Goal: Transaction & Acquisition: Book appointment/travel/reservation

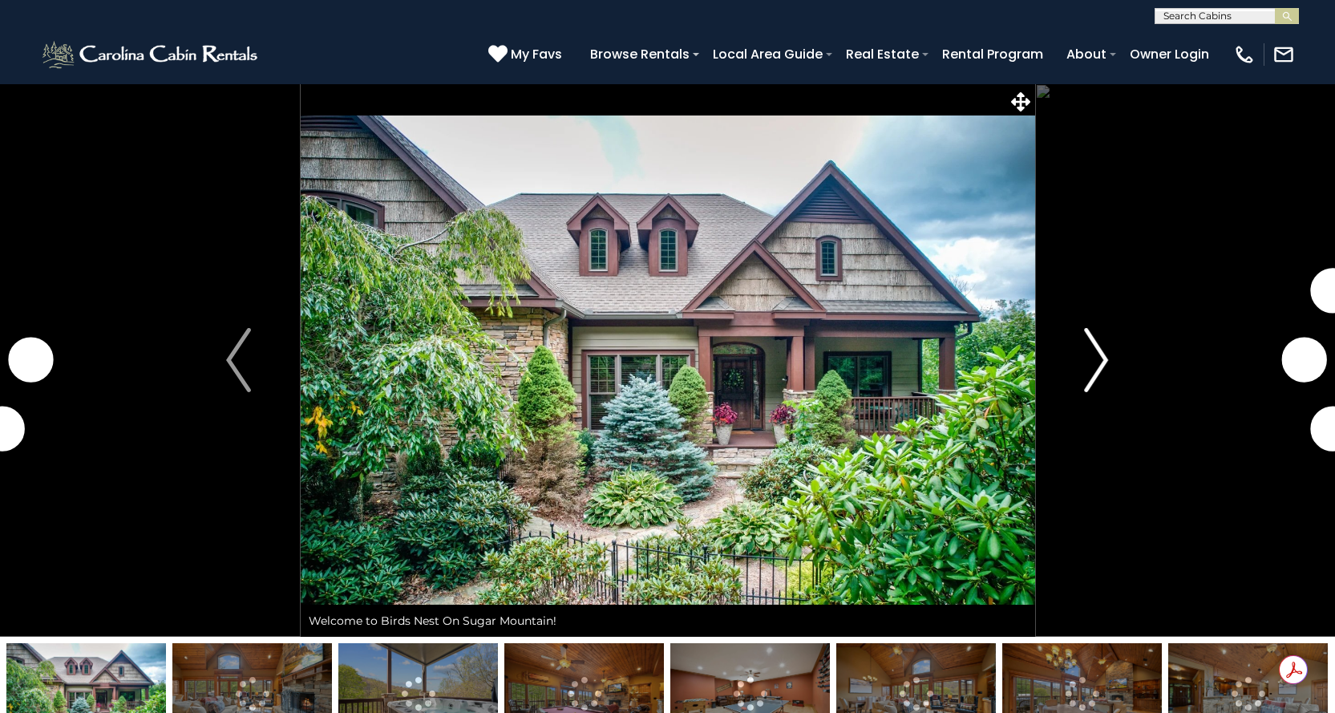
click at [1098, 353] on img "Next" at bounding box center [1096, 360] width 24 height 64
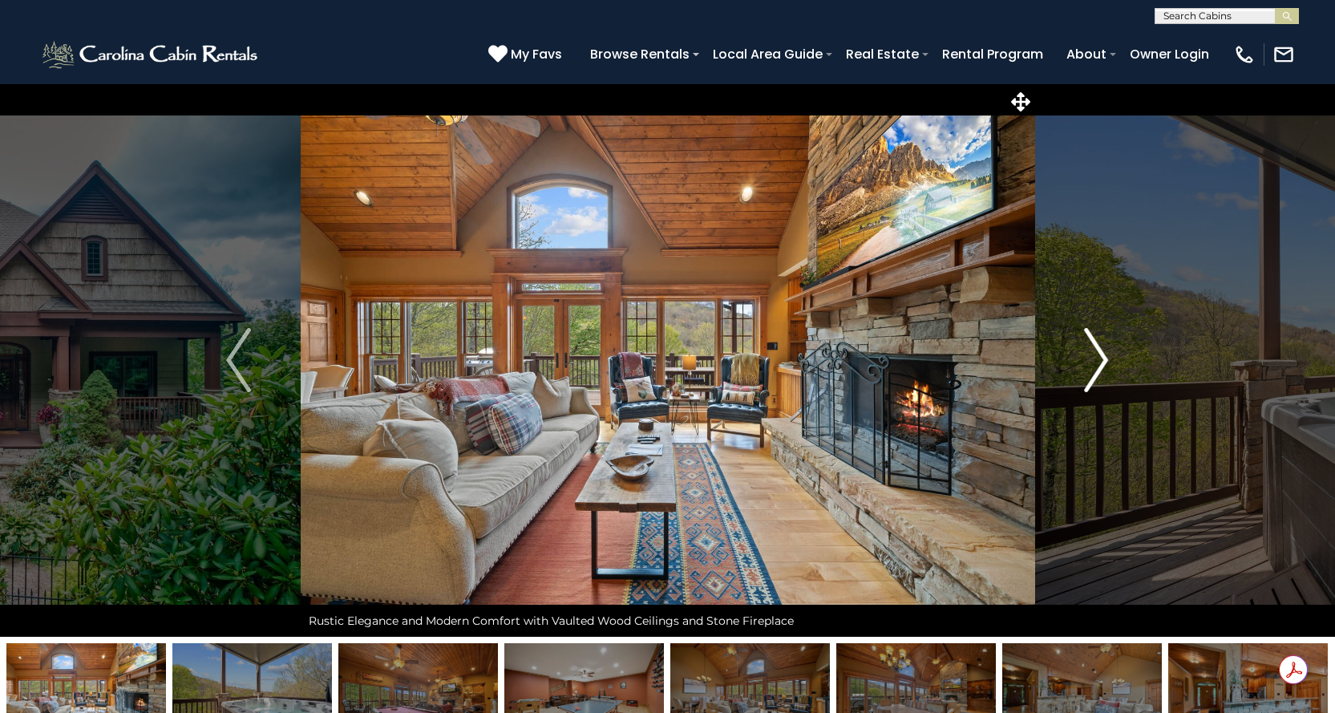
click at [1096, 355] on img "Next" at bounding box center [1096, 360] width 24 height 64
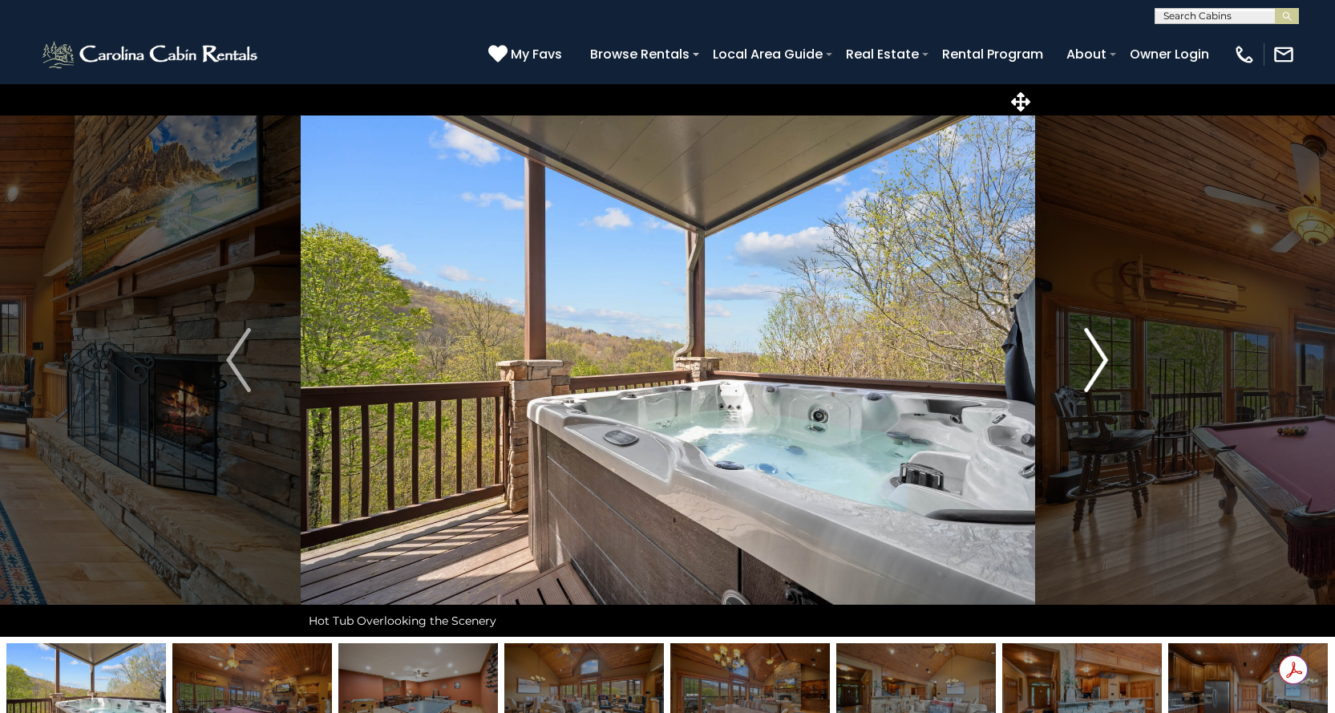
click at [1096, 355] on img "Next" at bounding box center [1096, 360] width 24 height 64
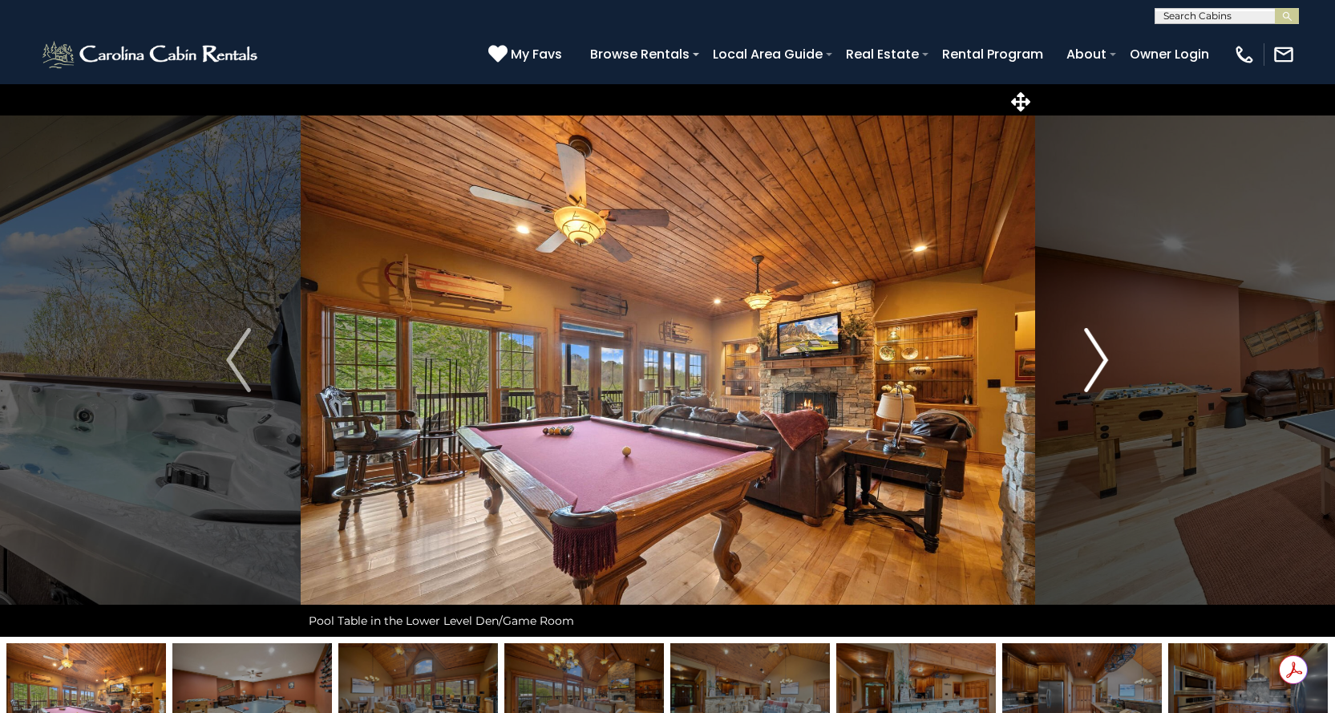
click at [1096, 355] on img "Next" at bounding box center [1096, 360] width 24 height 64
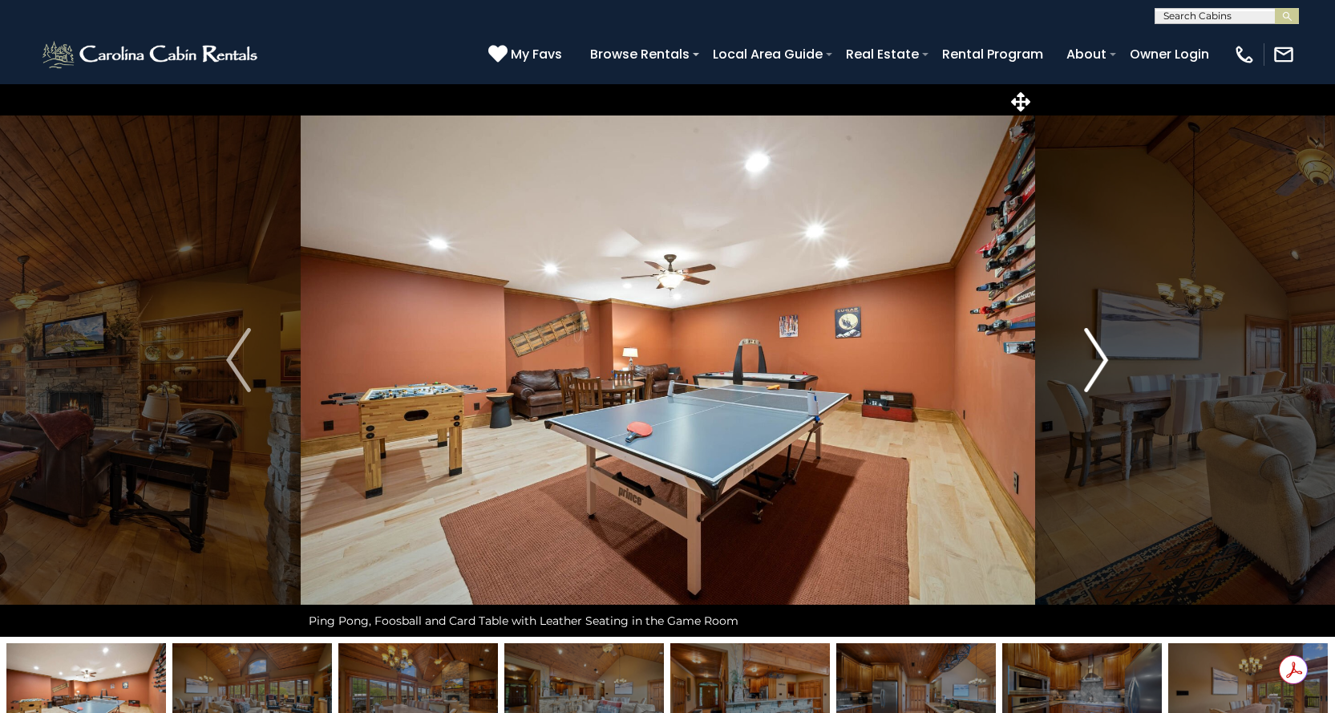
click at [1101, 357] on img "Next" at bounding box center [1096, 360] width 24 height 64
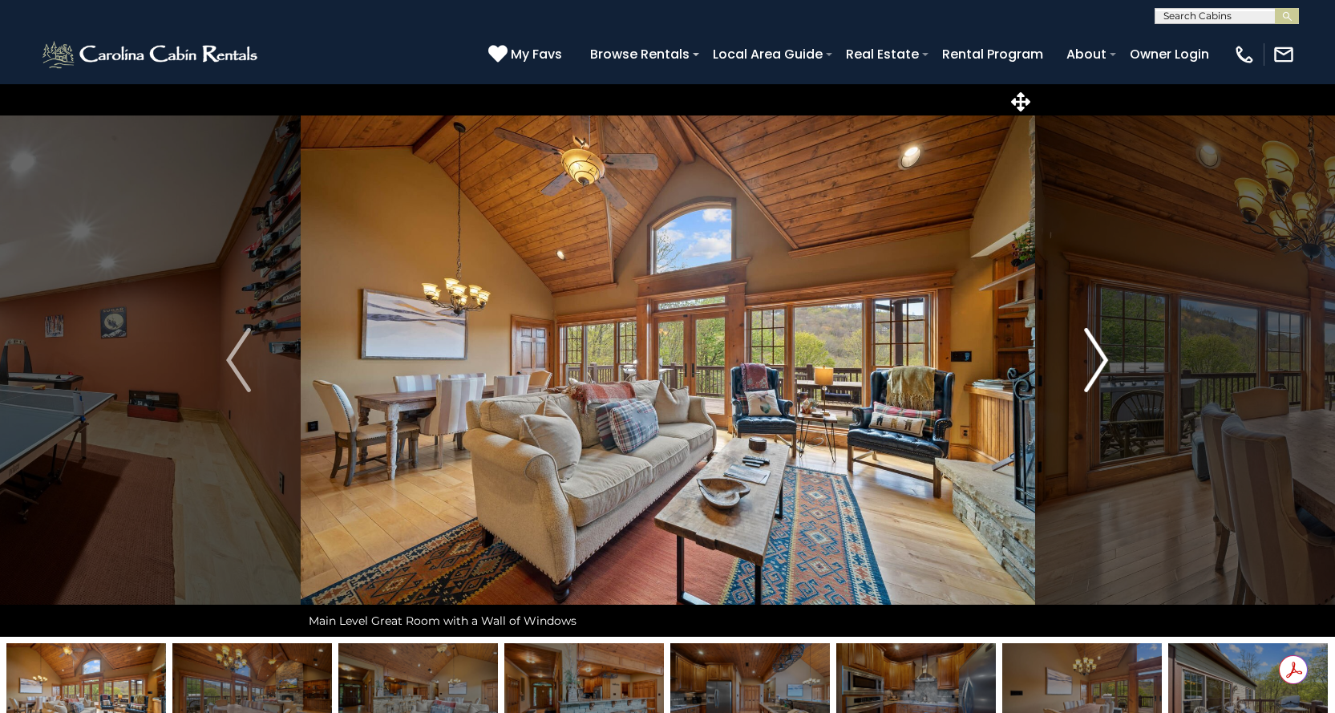
click at [1101, 358] on img "Next" at bounding box center [1096, 360] width 24 height 64
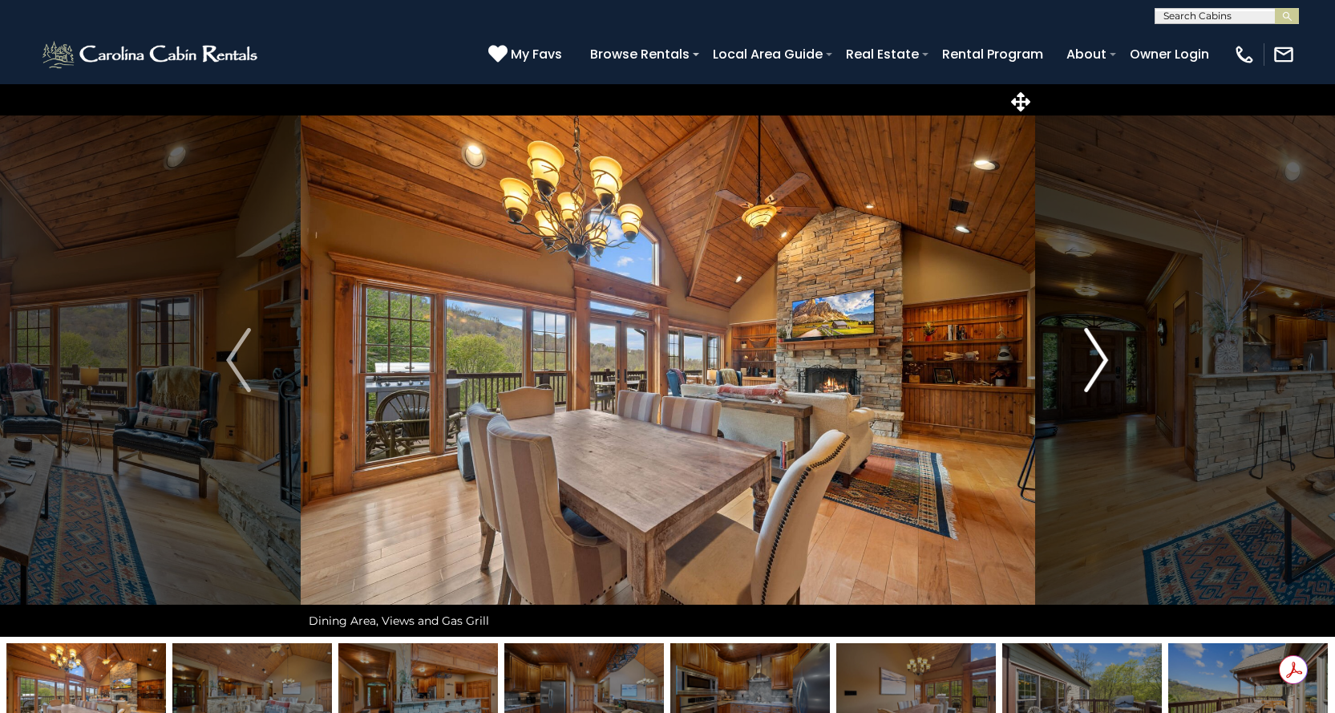
click at [1100, 356] on img "Next" at bounding box center [1096, 360] width 24 height 64
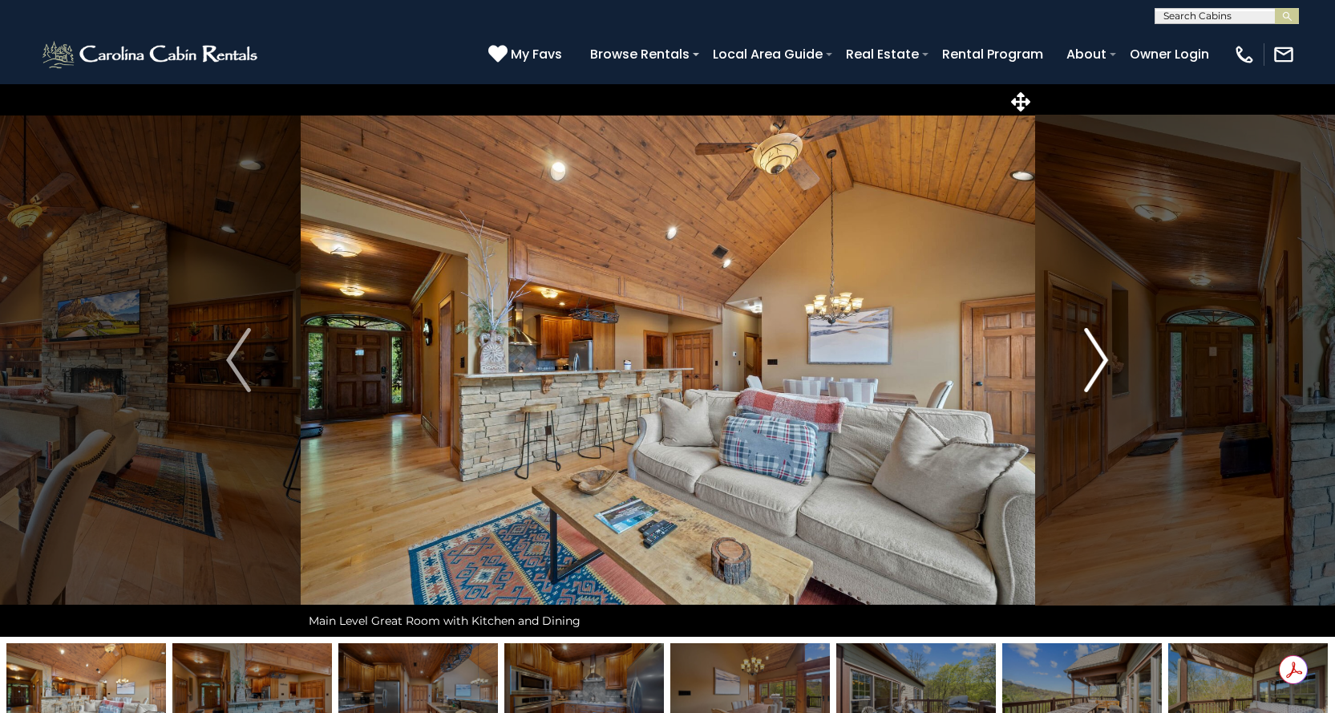
click at [1096, 356] on img "Next" at bounding box center [1096, 360] width 24 height 64
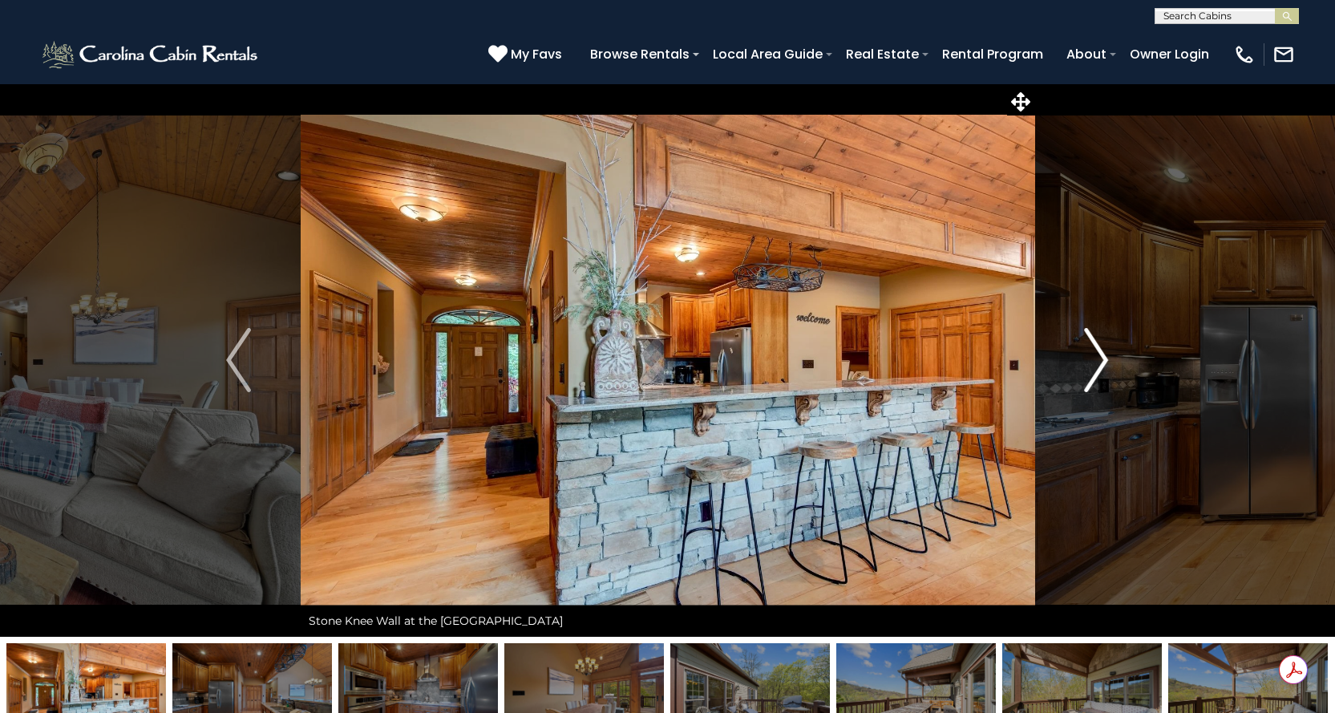
click at [1096, 356] on img "Next" at bounding box center [1096, 360] width 24 height 64
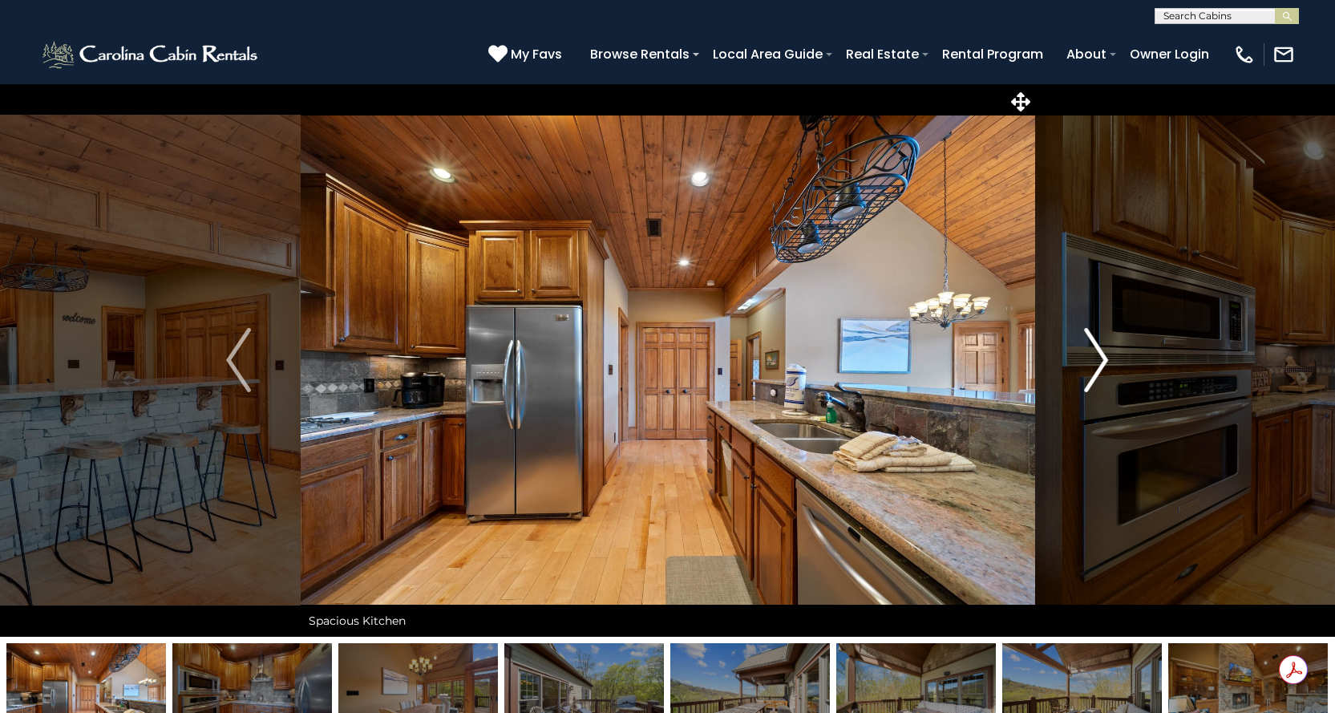
click at [1097, 356] on img "Next" at bounding box center [1096, 360] width 24 height 64
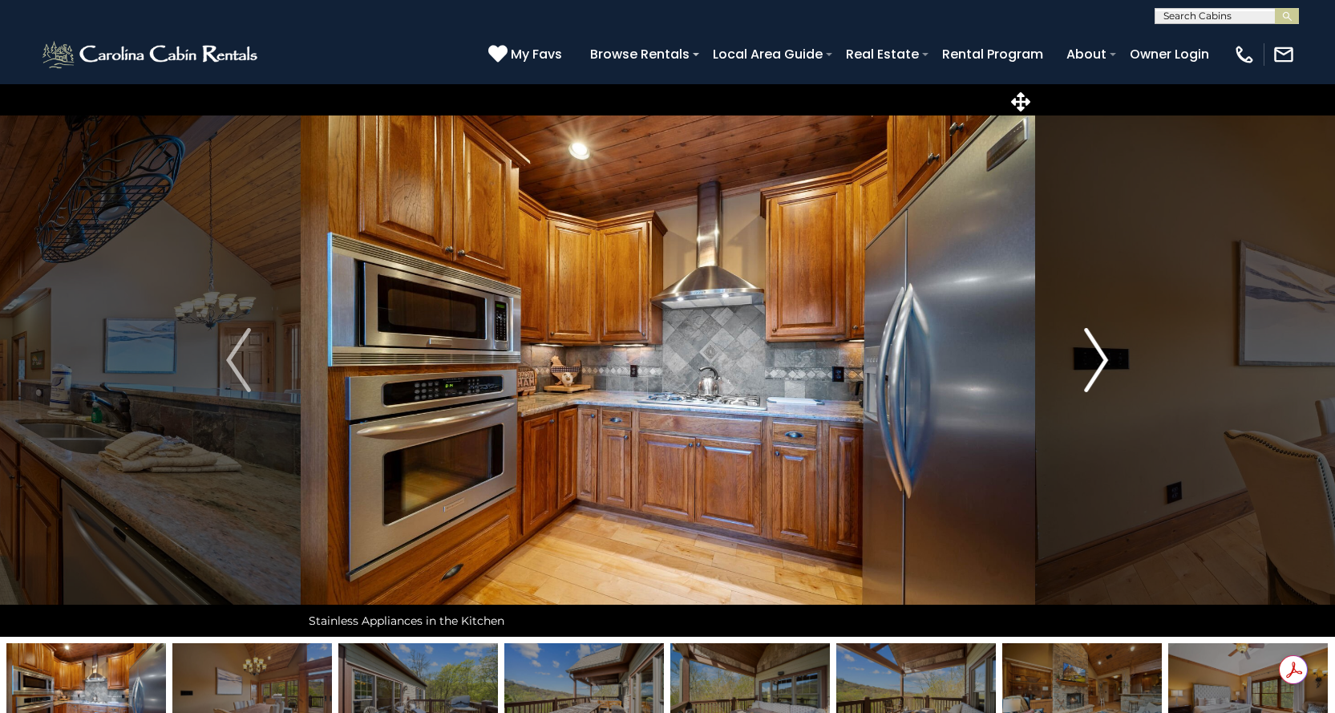
click at [1097, 356] on img "Next" at bounding box center [1096, 360] width 24 height 64
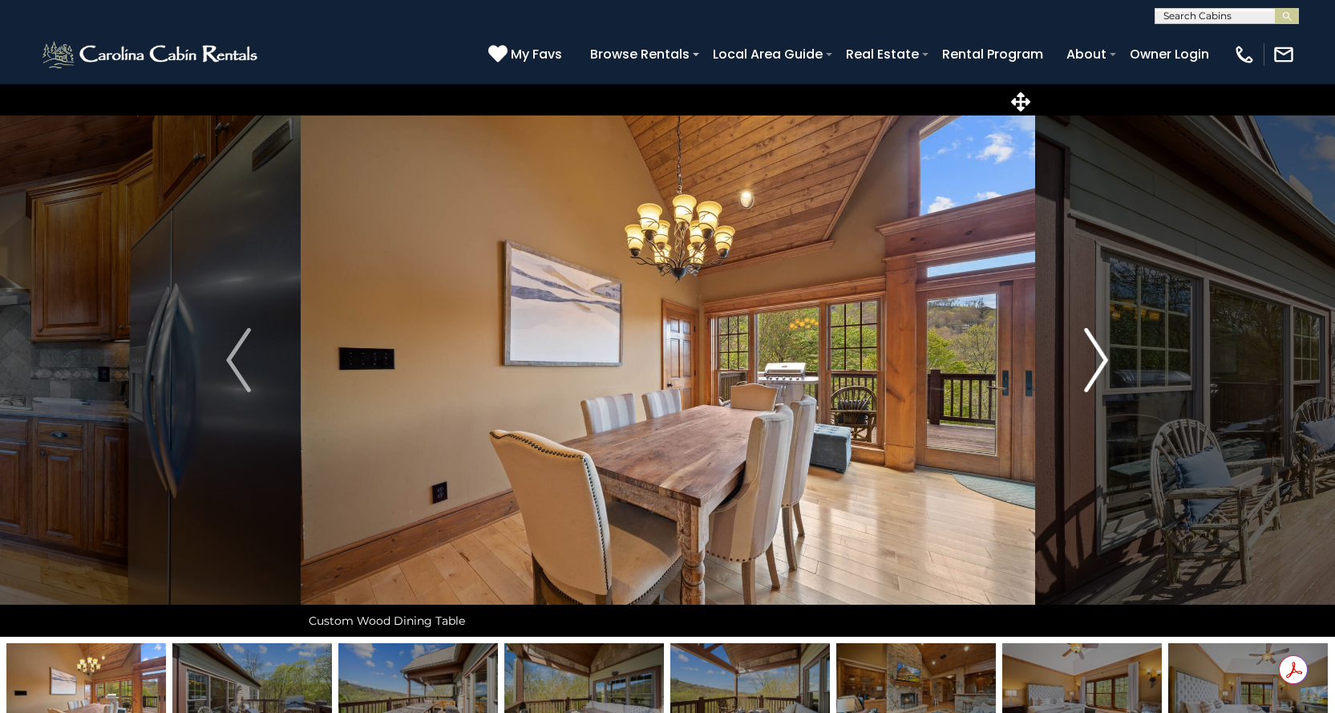
click at [1097, 356] on img "Next" at bounding box center [1096, 360] width 24 height 64
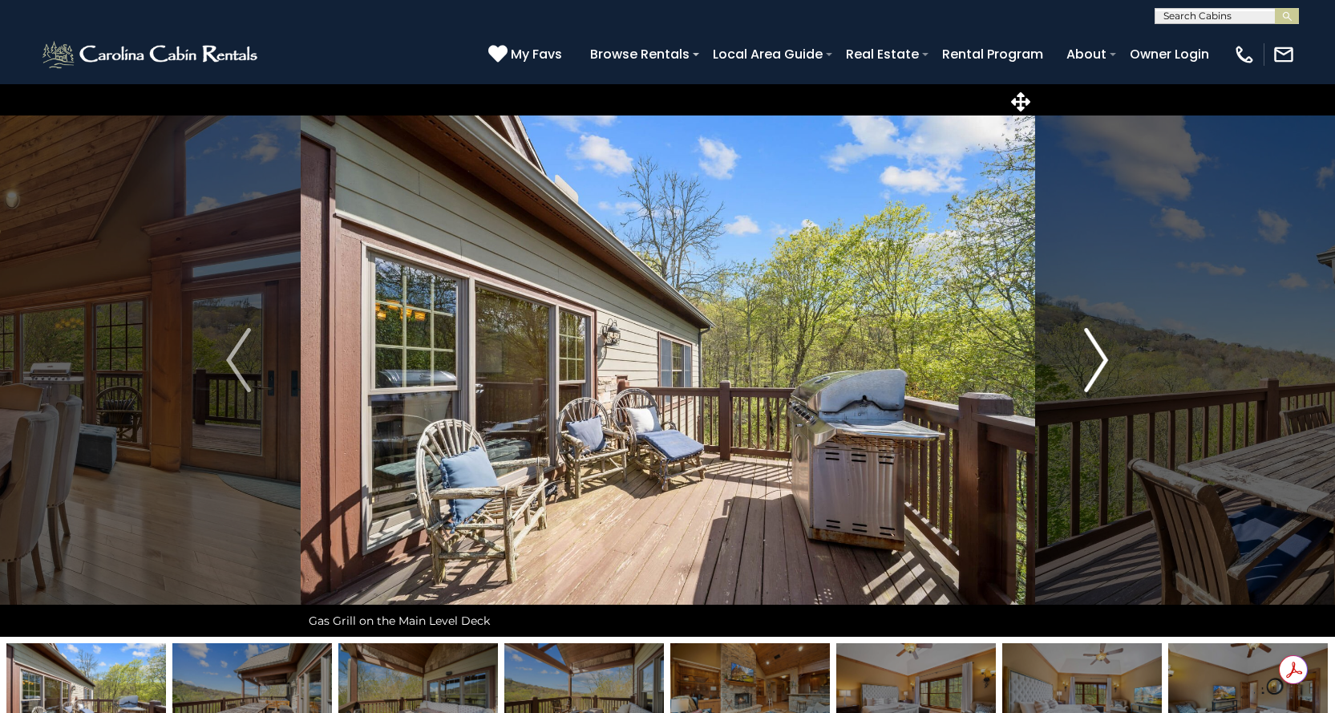
click at [1097, 356] on img "Next" at bounding box center [1096, 360] width 24 height 64
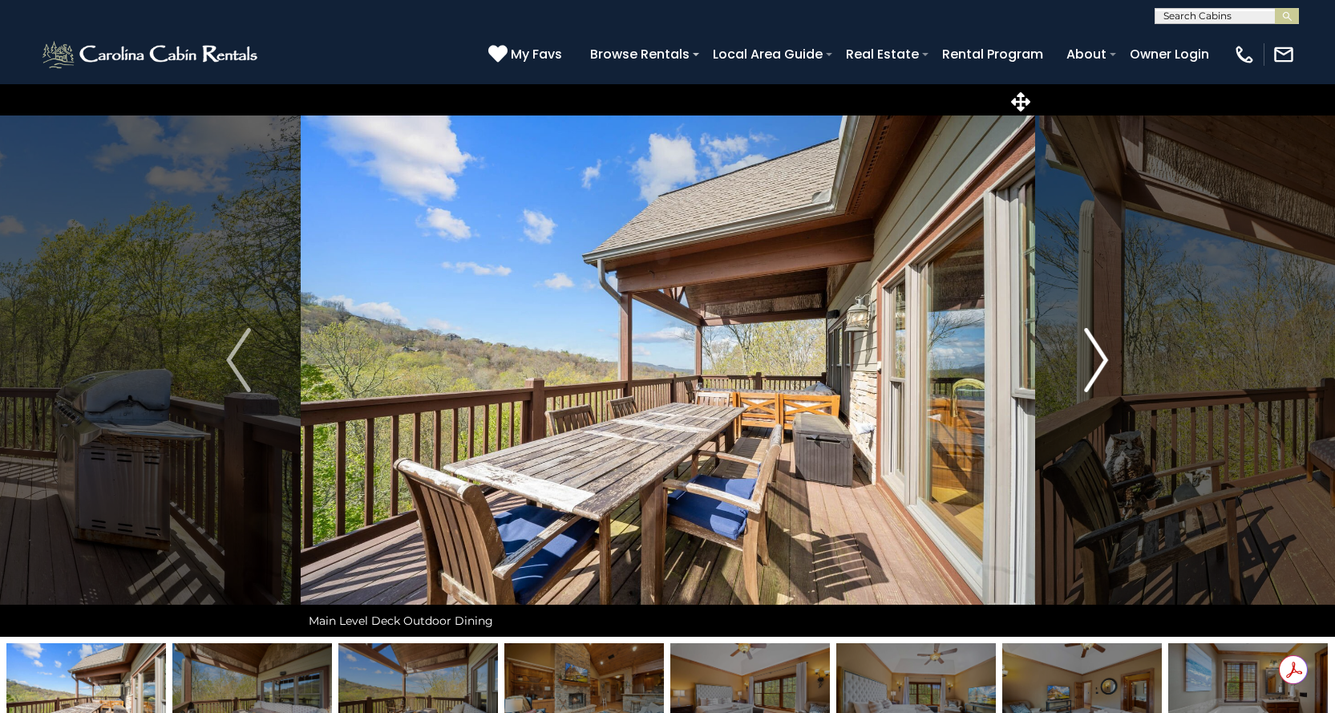
click at [1099, 357] on img "Next" at bounding box center [1096, 360] width 24 height 64
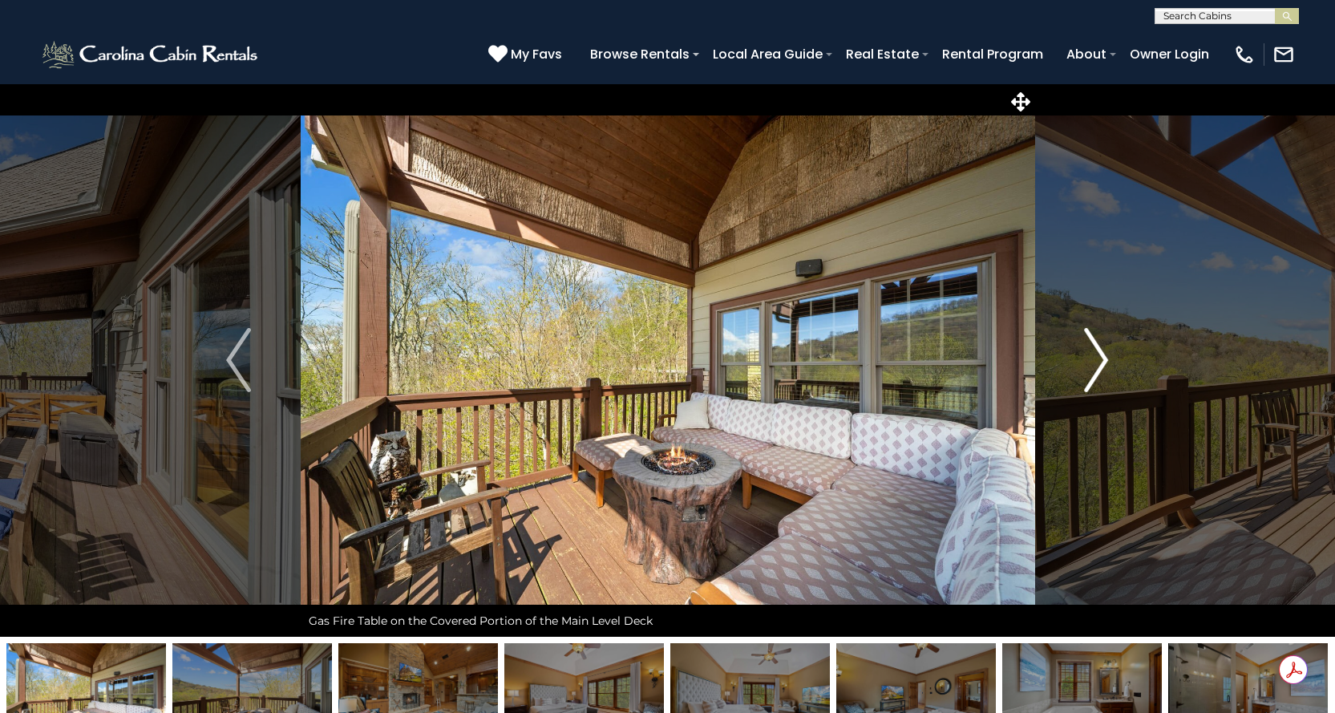
click at [1100, 358] on img "Next" at bounding box center [1096, 360] width 24 height 64
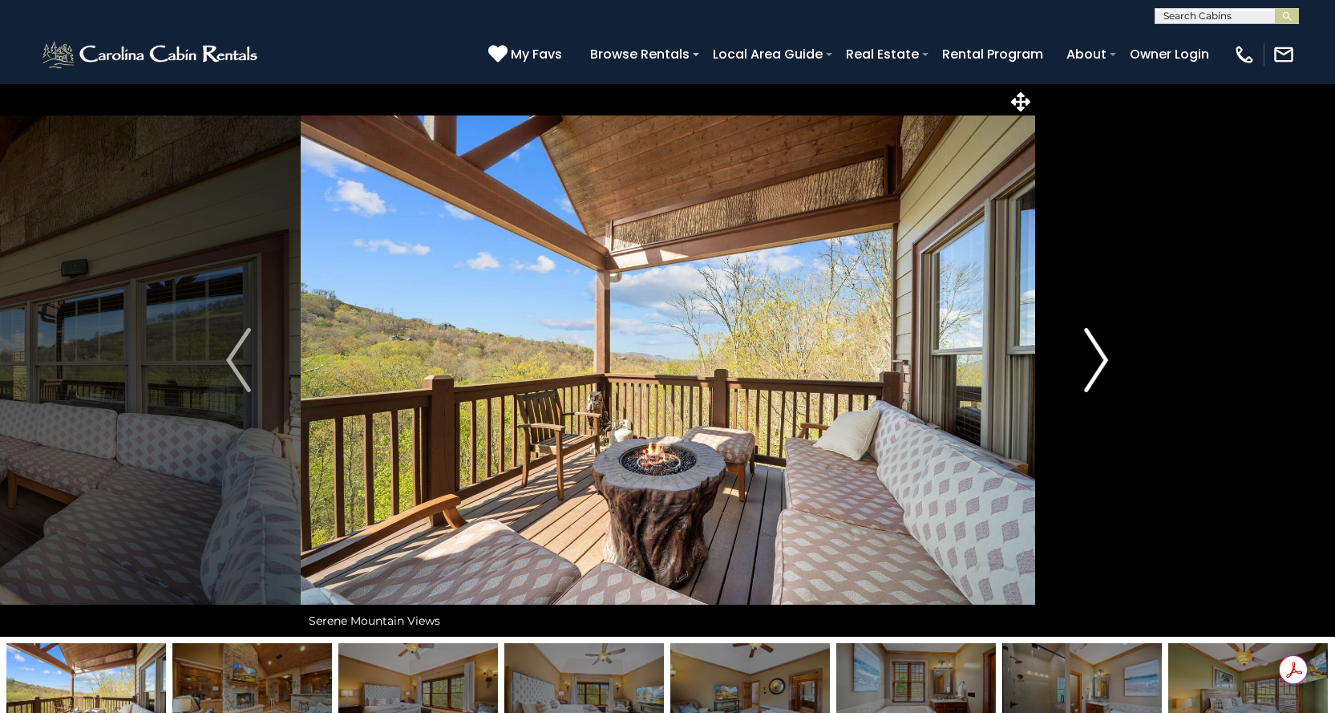
click at [1100, 358] on img "Next" at bounding box center [1096, 360] width 24 height 64
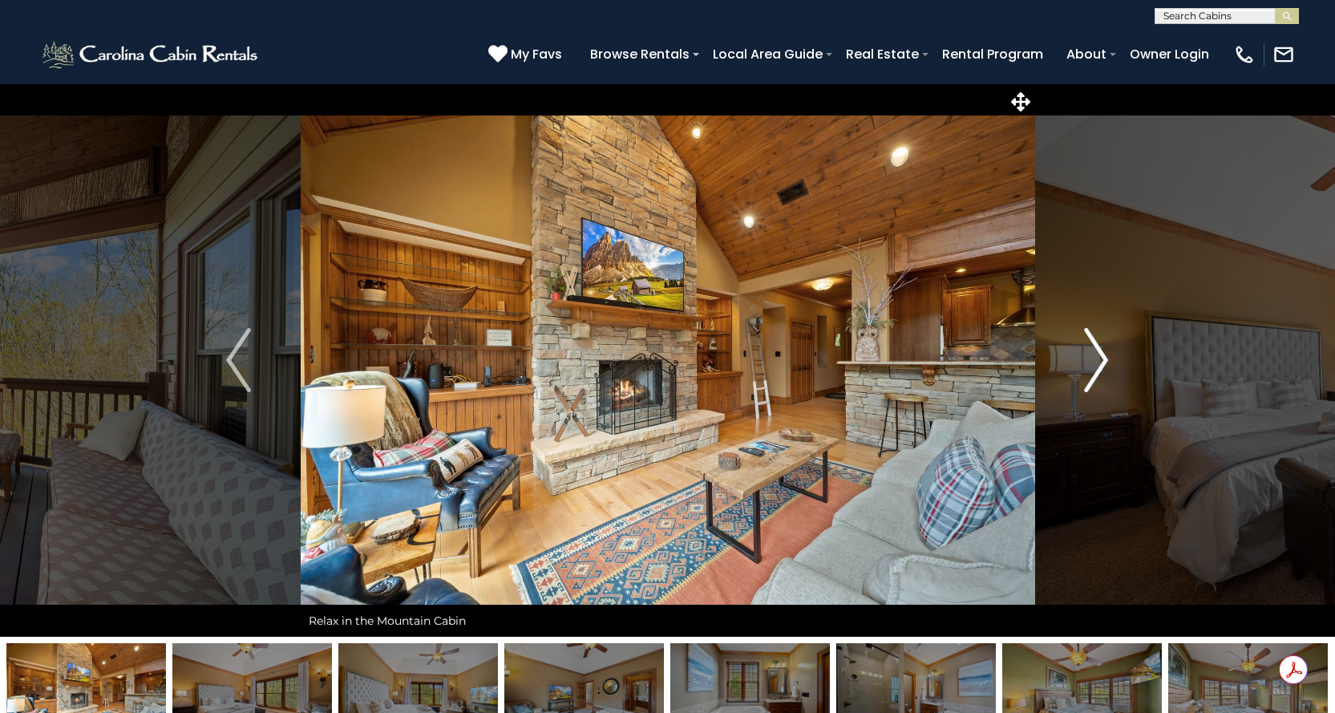
click at [1100, 358] on img "Next" at bounding box center [1096, 360] width 24 height 64
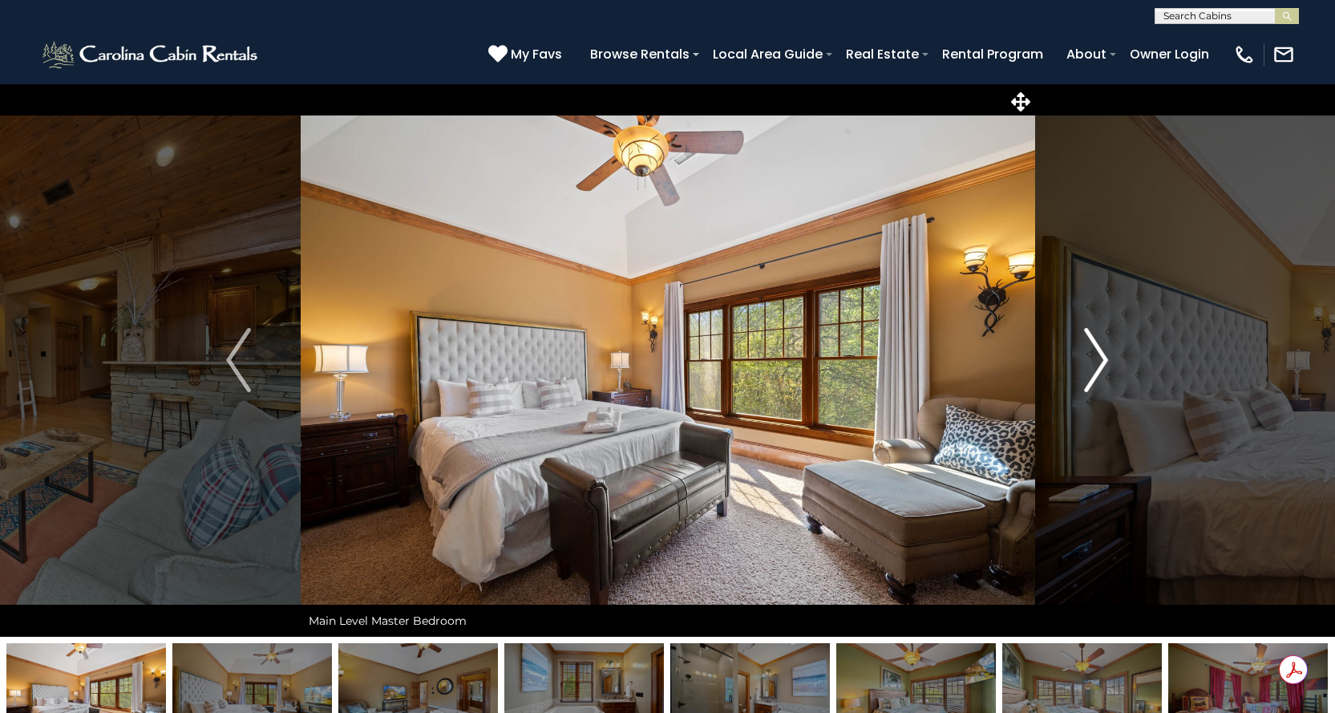
click at [1100, 358] on img "Next" at bounding box center [1096, 360] width 24 height 64
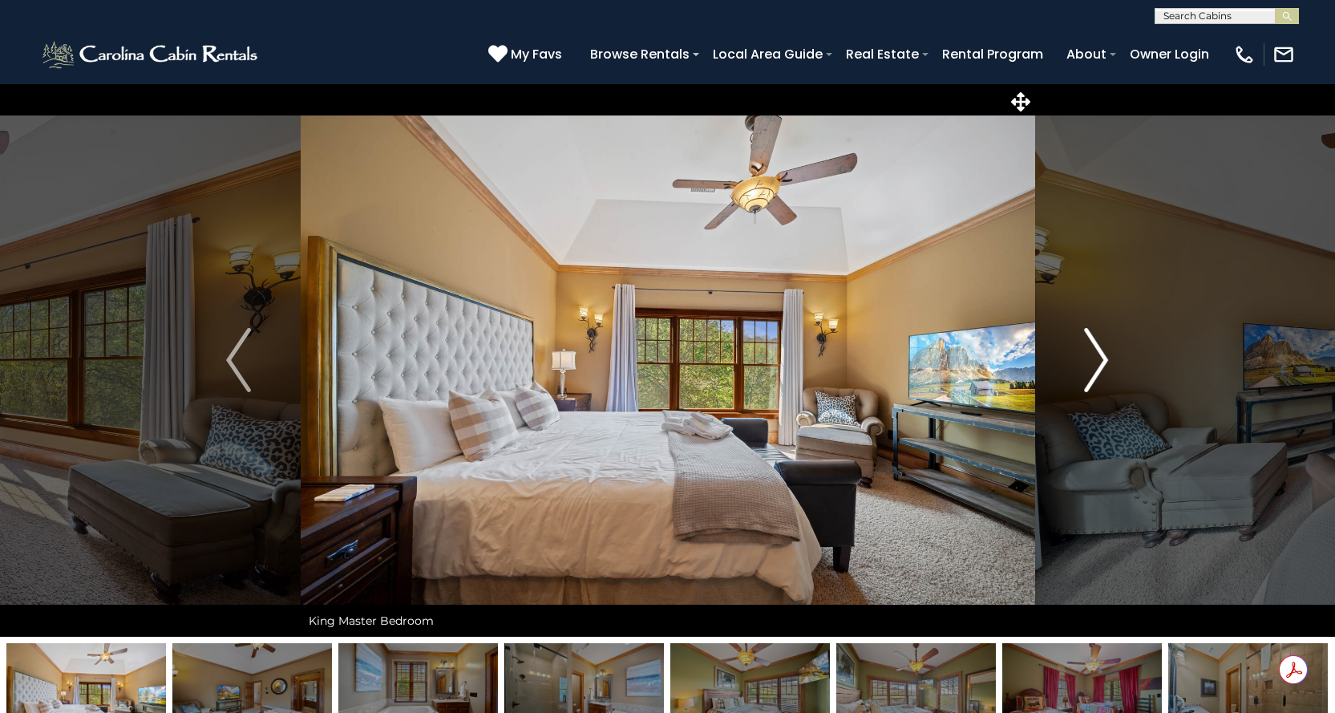
click at [1100, 358] on img "Next" at bounding box center [1096, 360] width 24 height 64
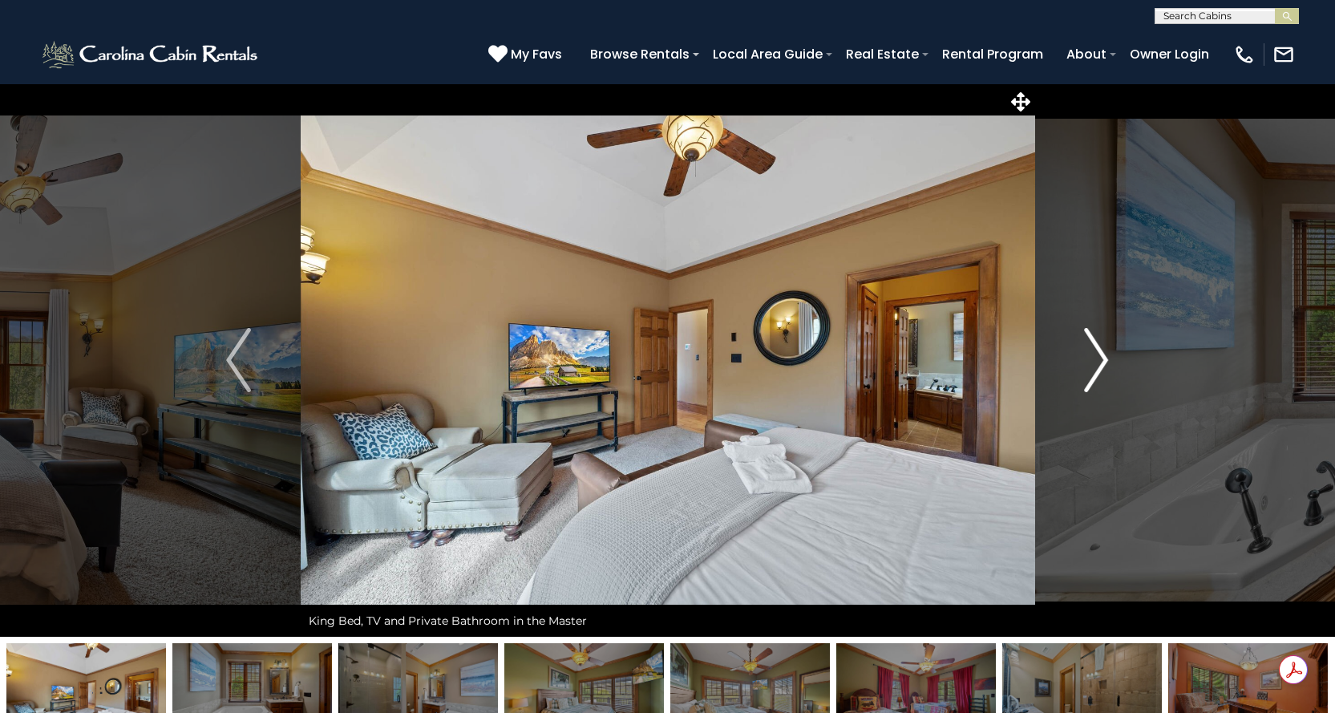
click at [1100, 358] on img "Next" at bounding box center [1096, 360] width 24 height 64
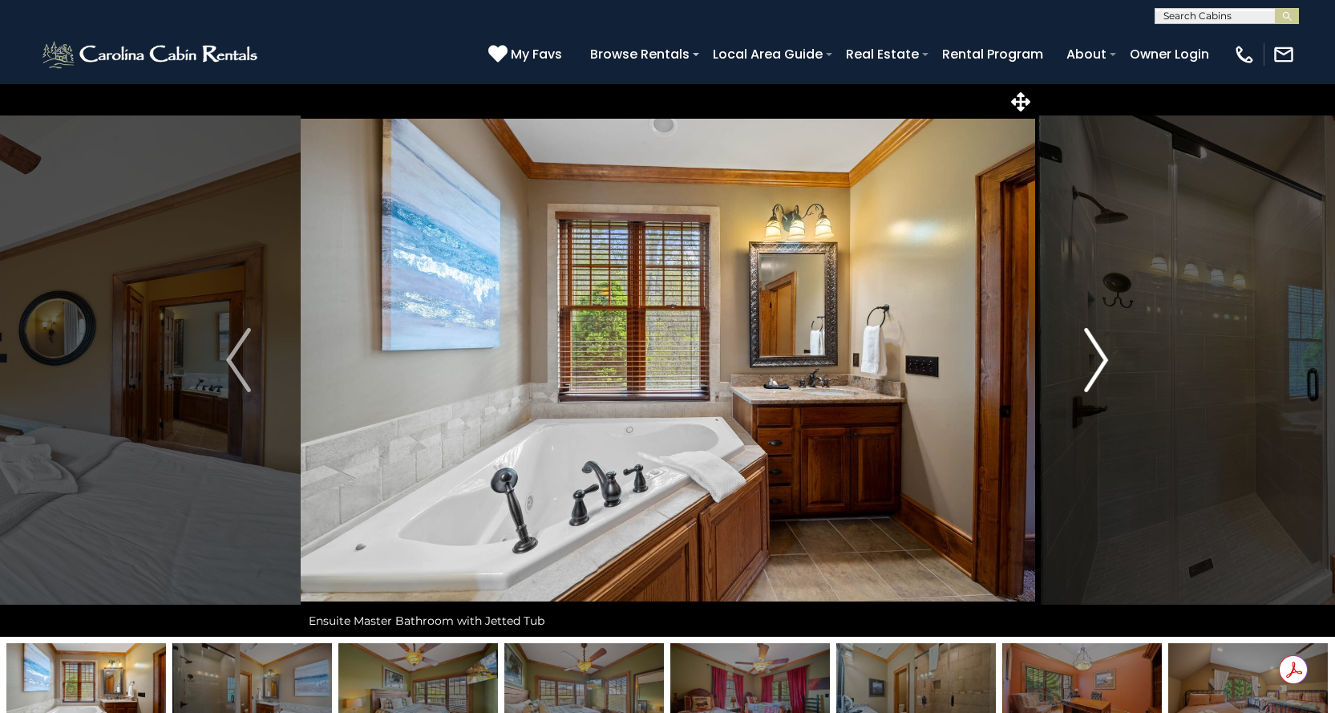
click at [1100, 358] on img "Next" at bounding box center [1096, 360] width 24 height 64
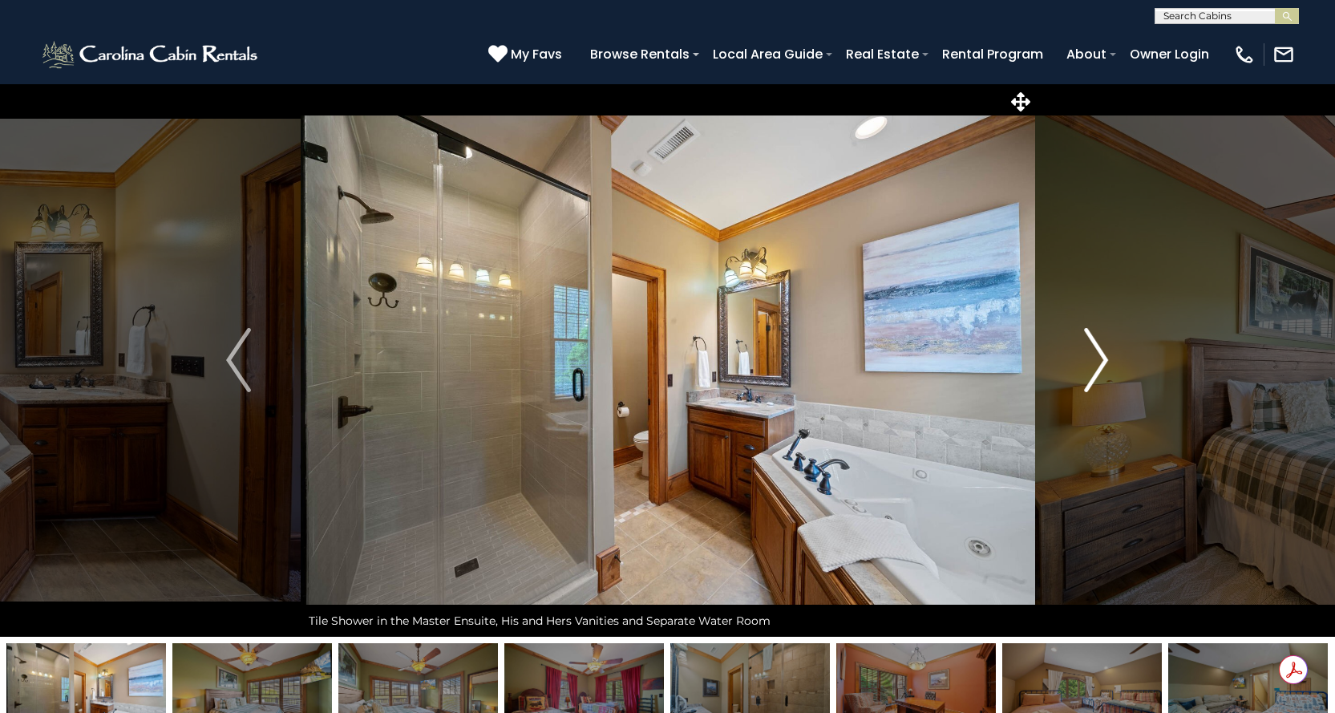
click at [1100, 358] on img "Next" at bounding box center [1096, 360] width 24 height 64
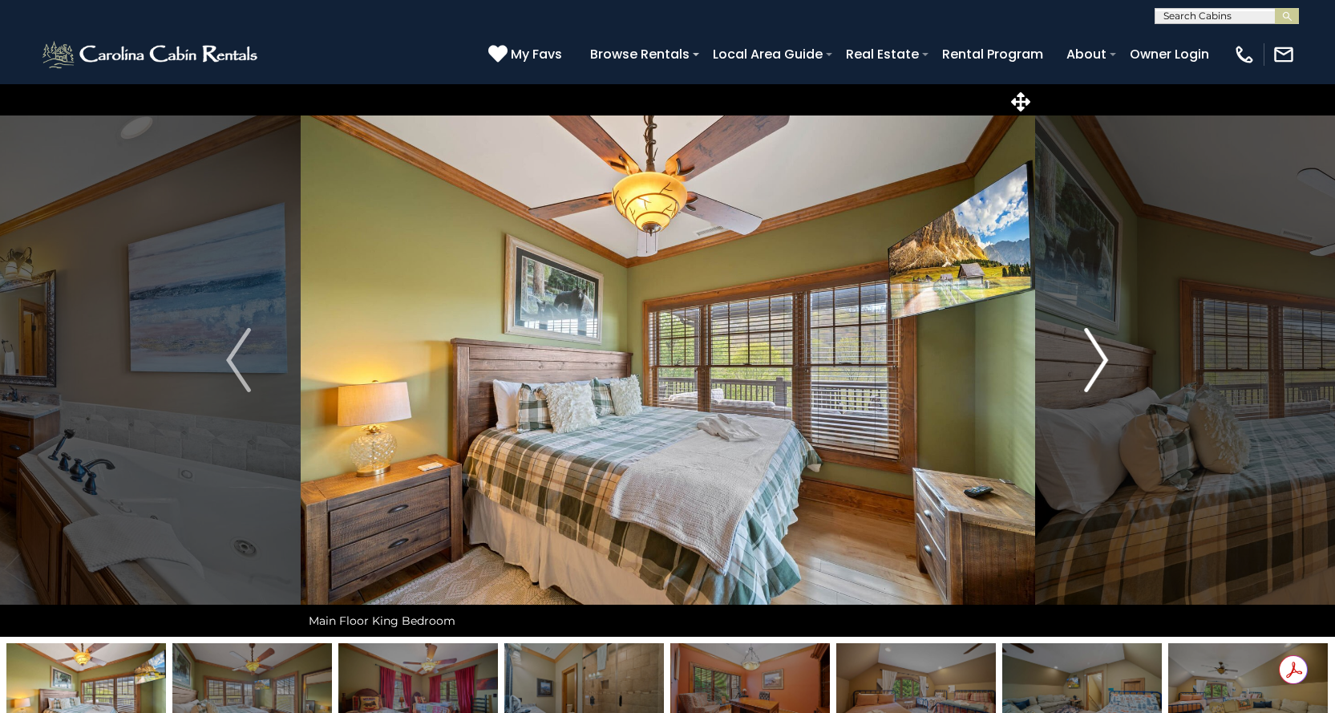
click at [1100, 358] on img "Next" at bounding box center [1096, 360] width 24 height 64
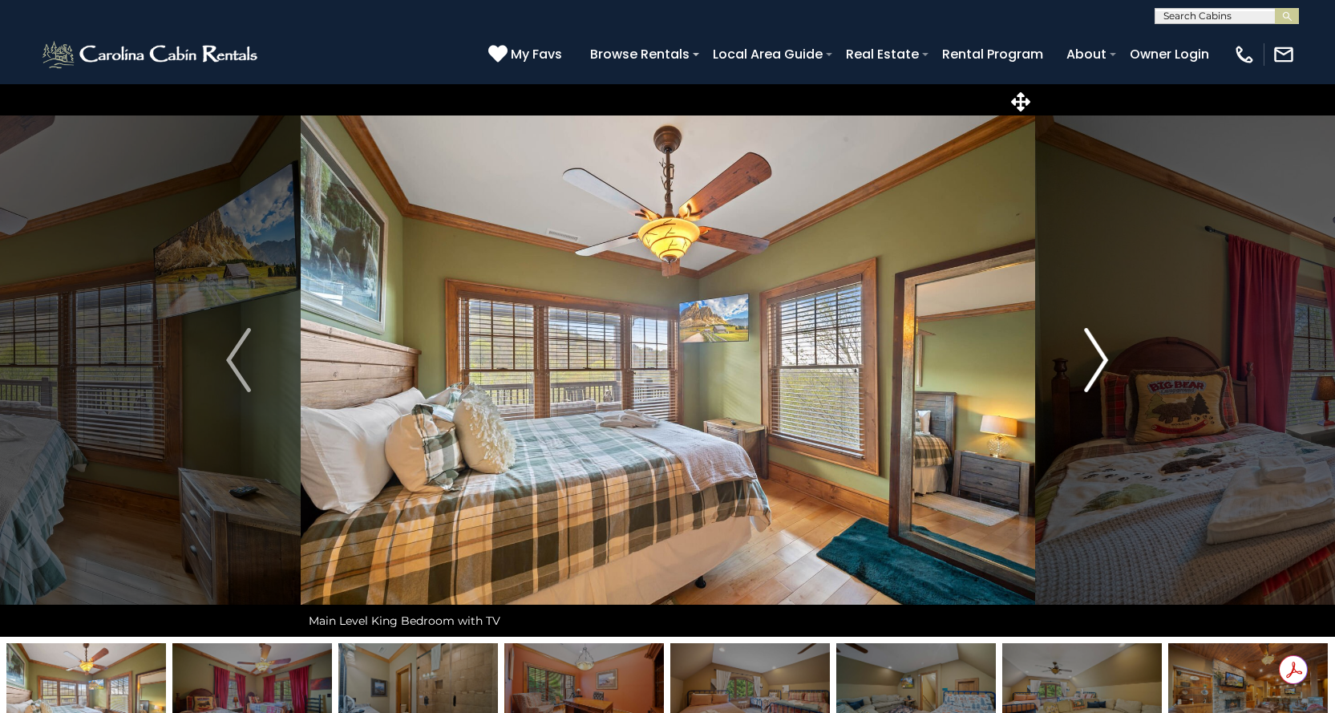
click at [1100, 358] on img "Next" at bounding box center [1096, 360] width 24 height 64
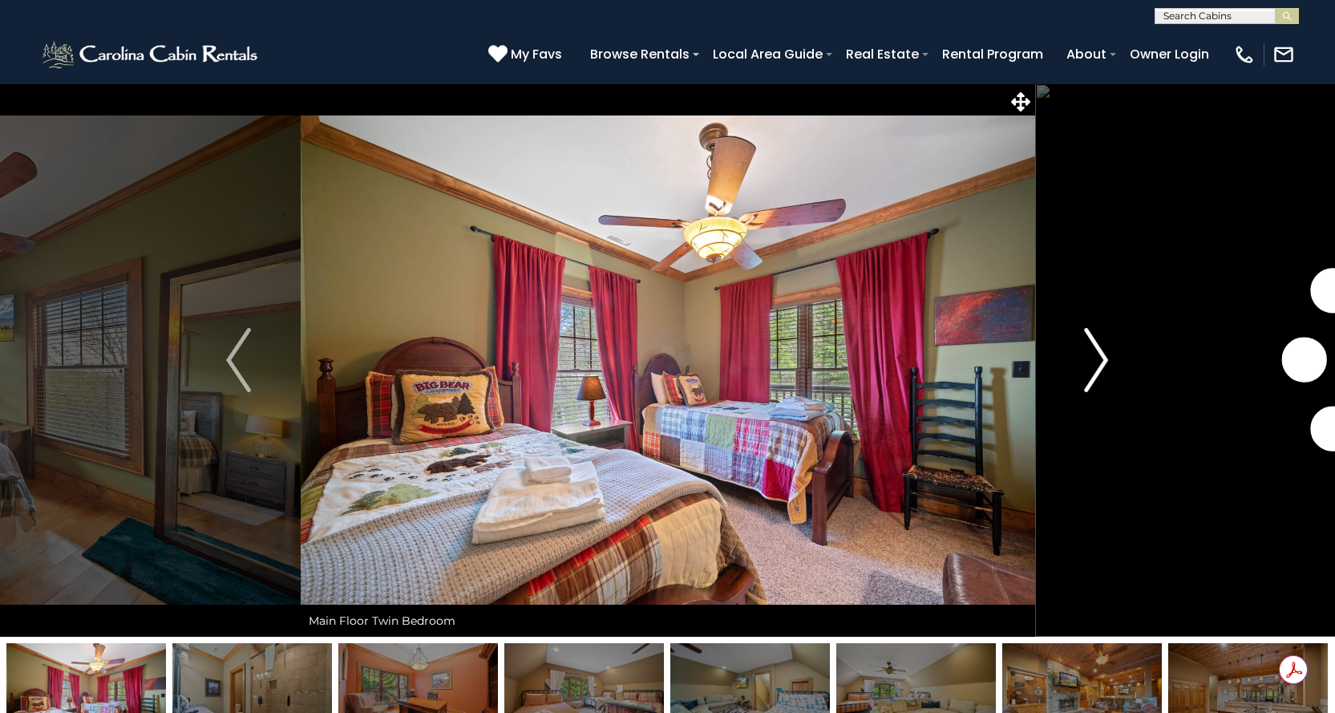
click at [1100, 358] on img "Next" at bounding box center [1096, 360] width 24 height 64
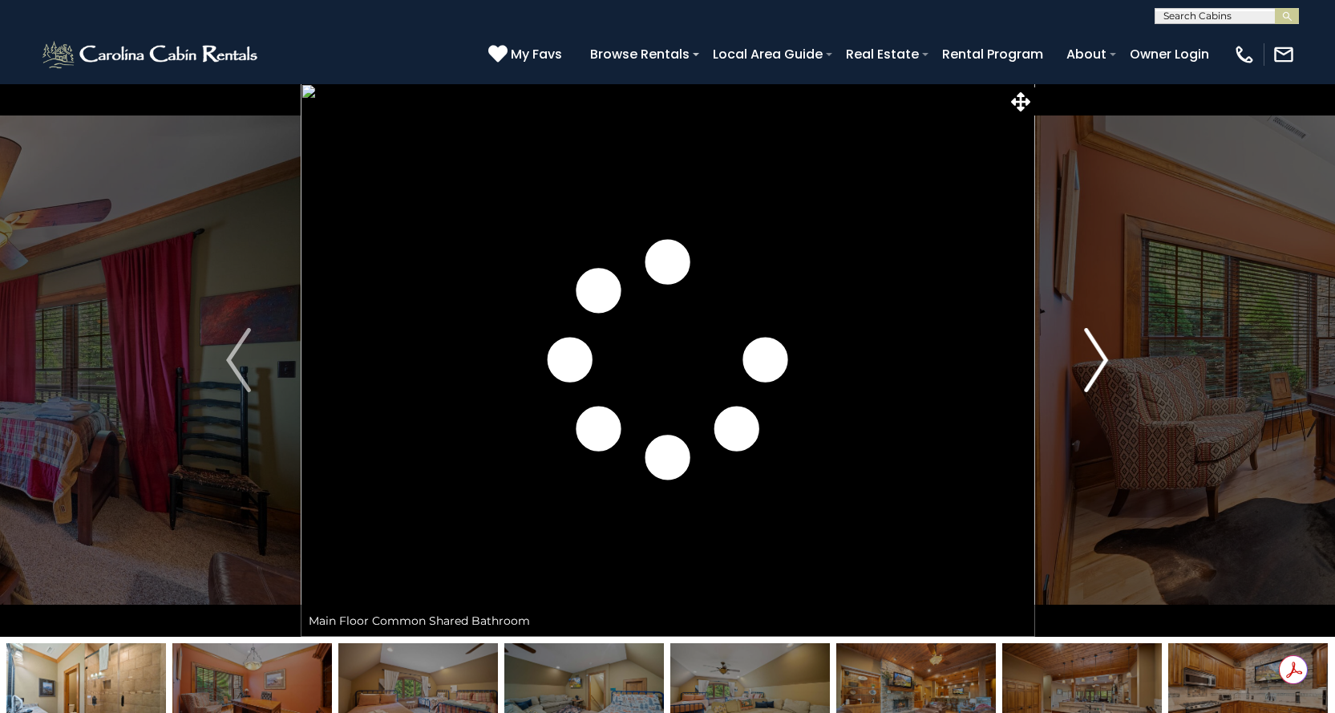
click at [1099, 359] on img "Next" at bounding box center [1096, 360] width 24 height 64
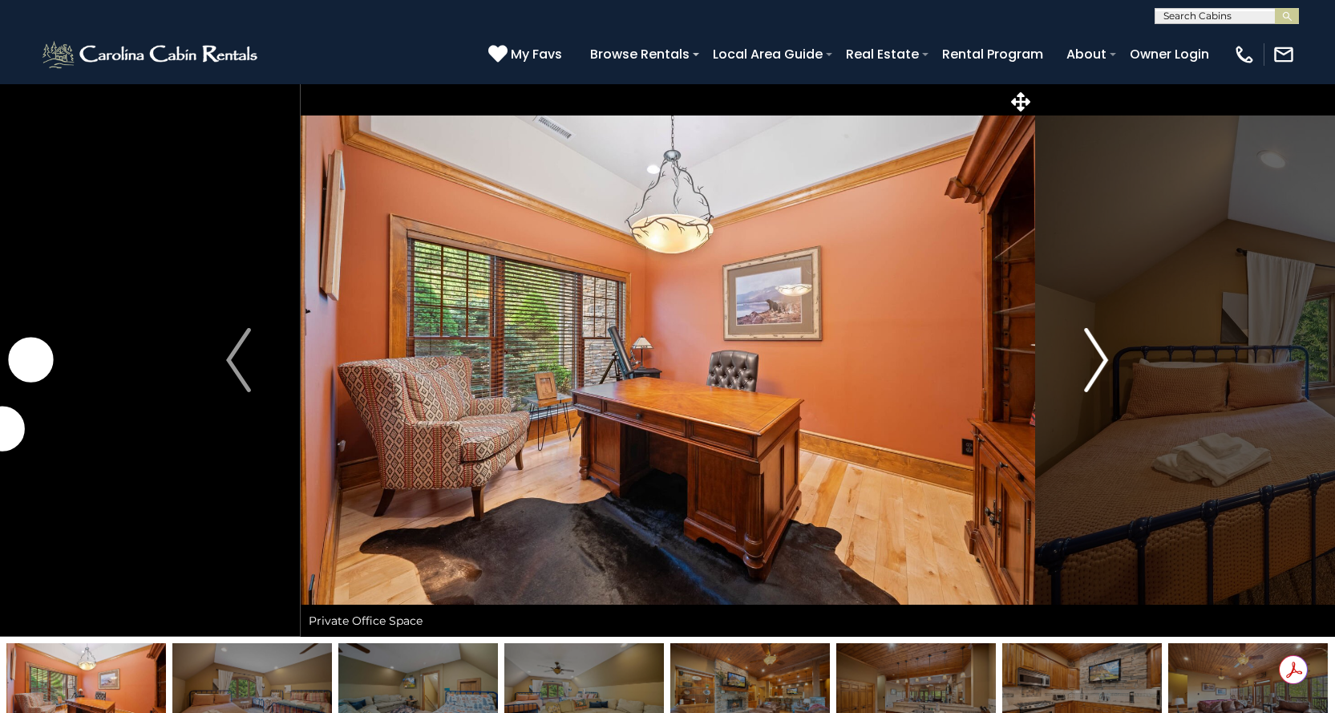
click at [1099, 359] on img "Next" at bounding box center [1096, 360] width 24 height 64
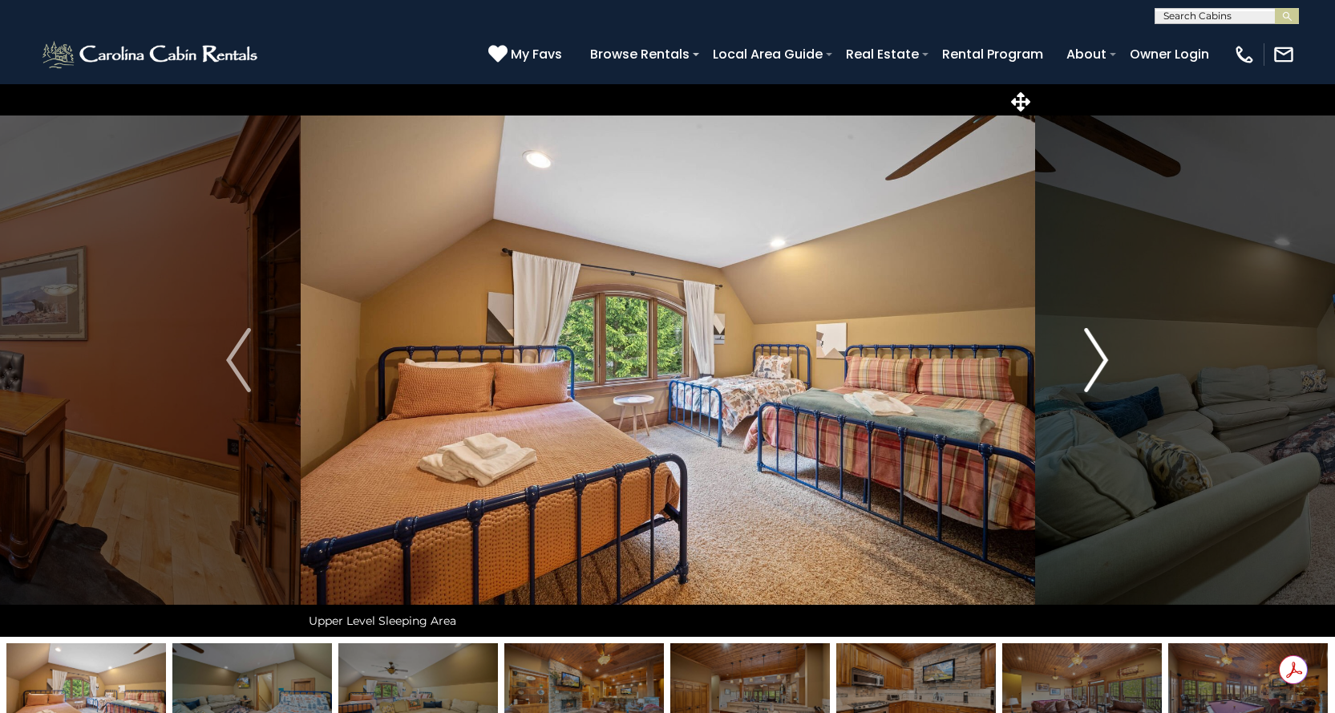
click at [1106, 363] on img "Next" at bounding box center [1096, 360] width 24 height 64
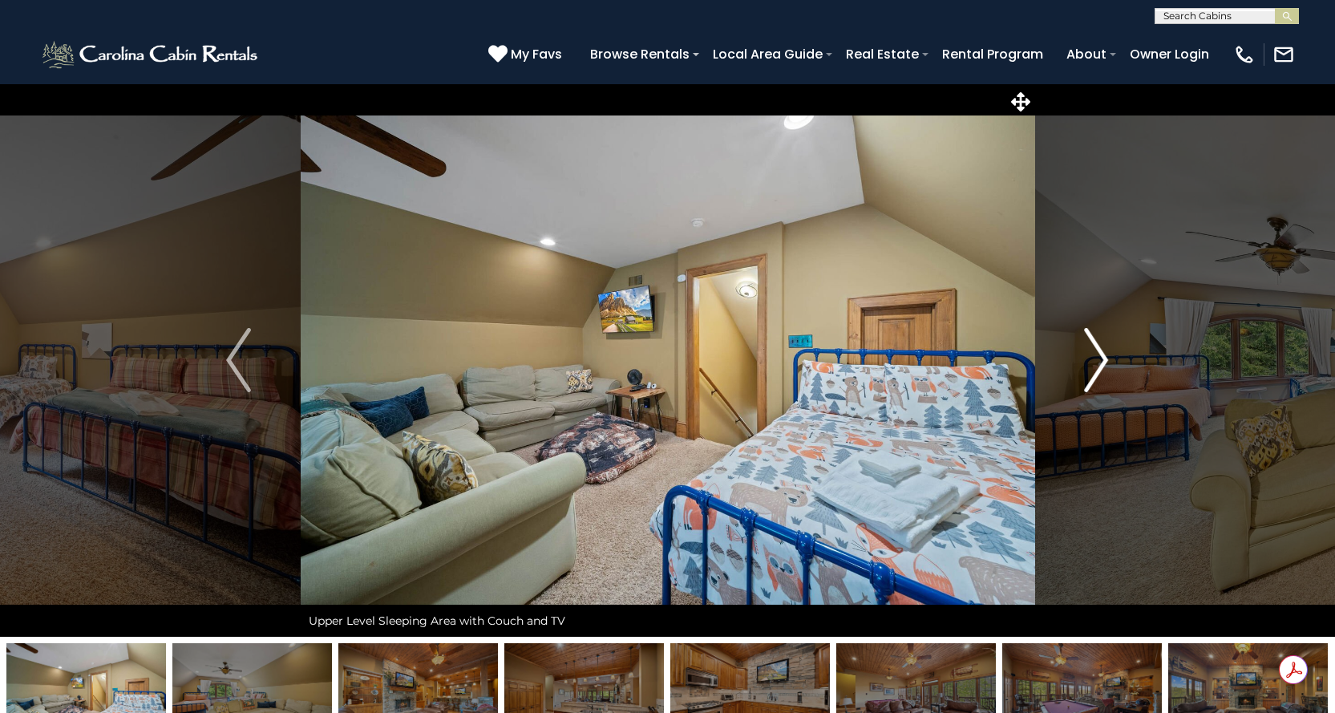
click at [1096, 363] on img "Next" at bounding box center [1096, 360] width 24 height 64
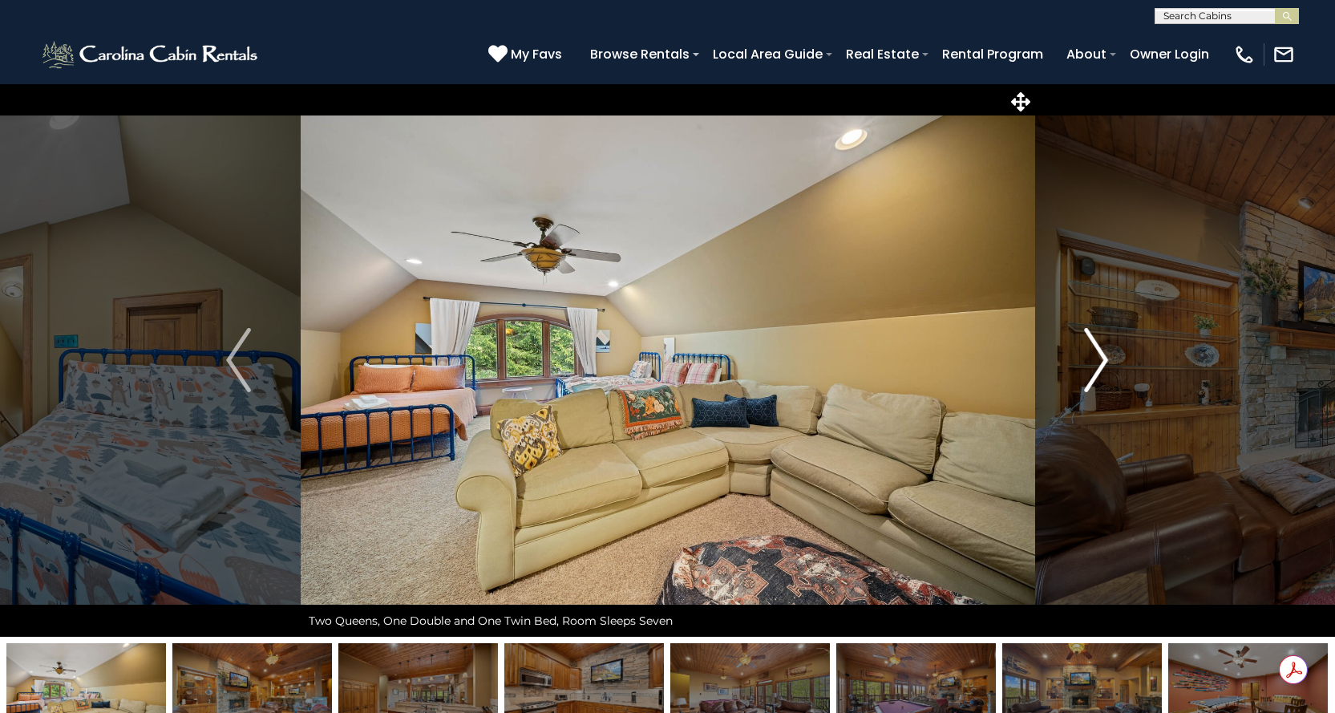
click at [1096, 363] on img "Next" at bounding box center [1096, 360] width 24 height 64
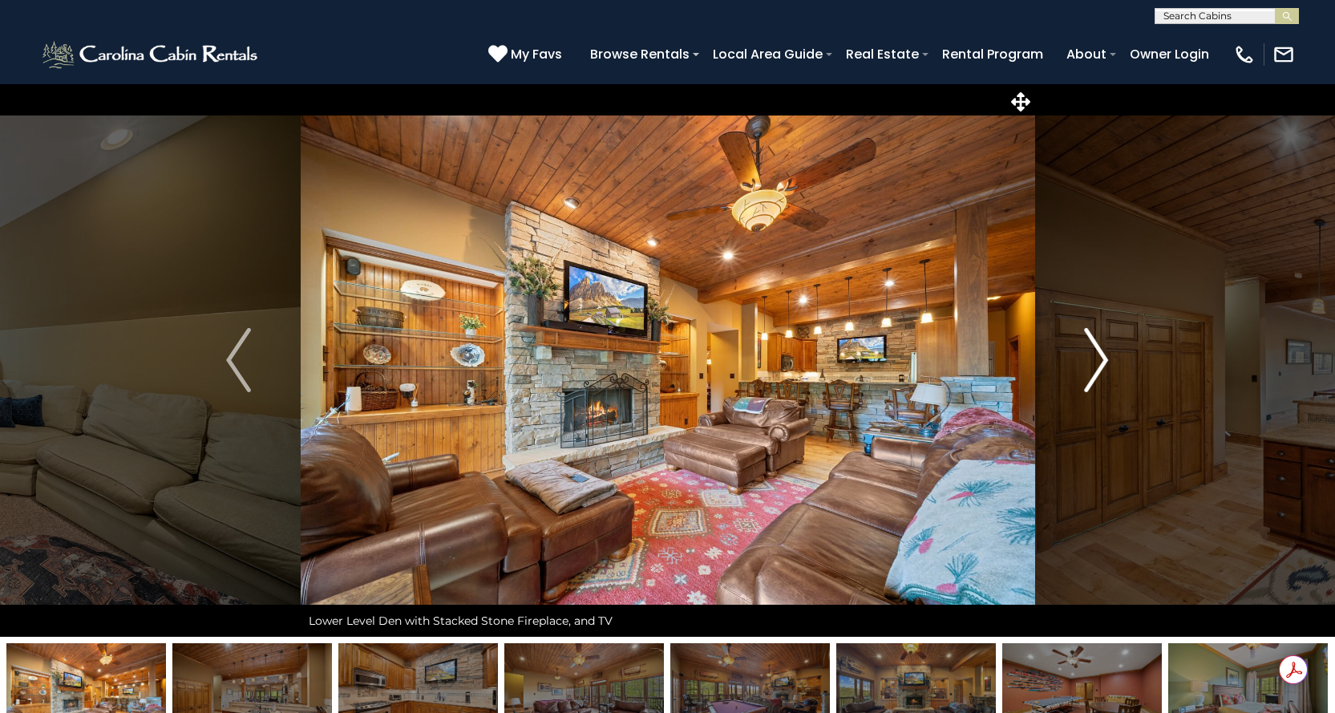
click at [1096, 363] on img "Next" at bounding box center [1096, 360] width 24 height 64
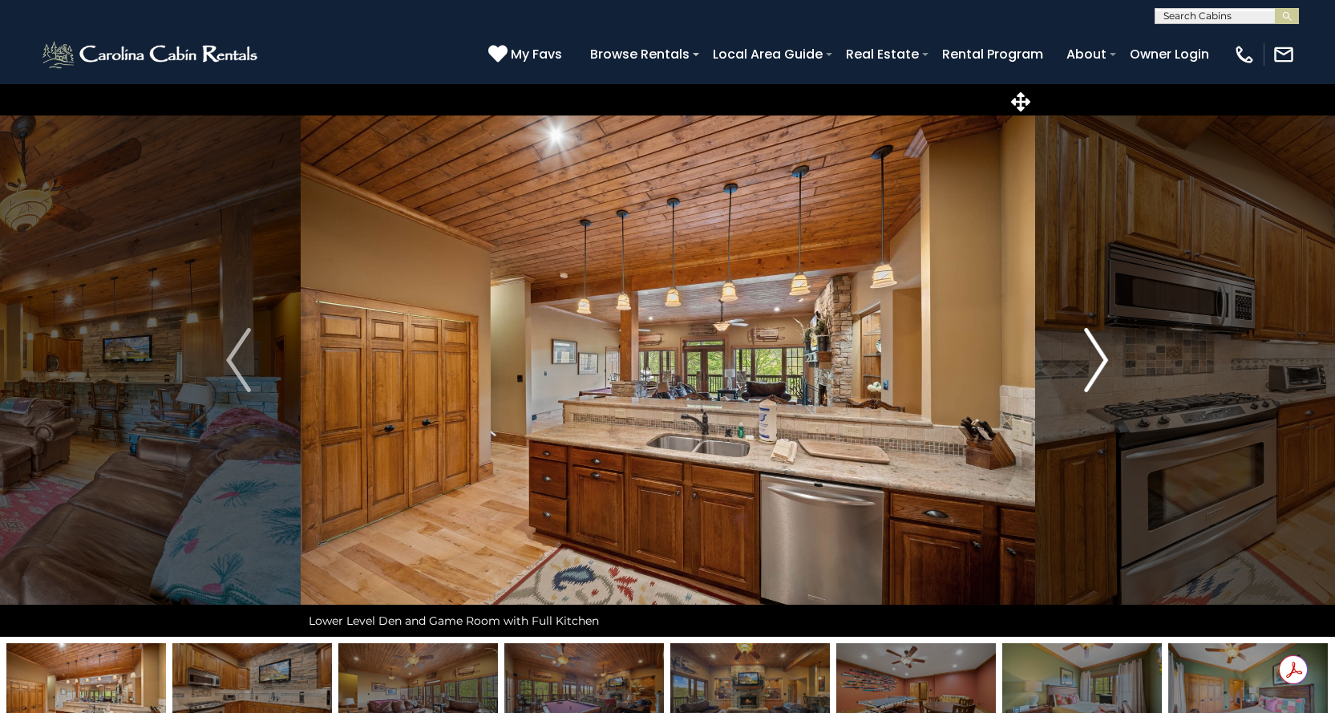
click at [1096, 363] on img "Next" at bounding box center [1096, 360] width 24 height 64
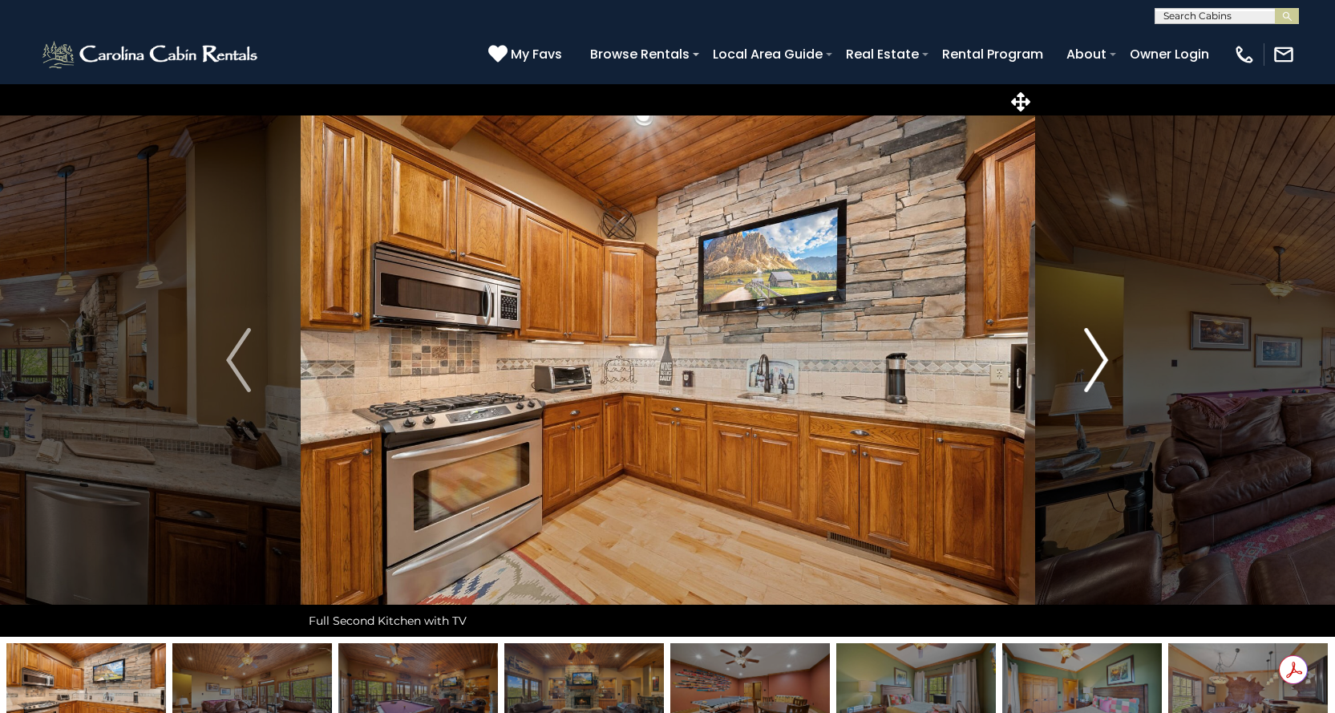
click at [1096, 363] on img "Next" at bounding box center [1096, 360] width 24 height 64
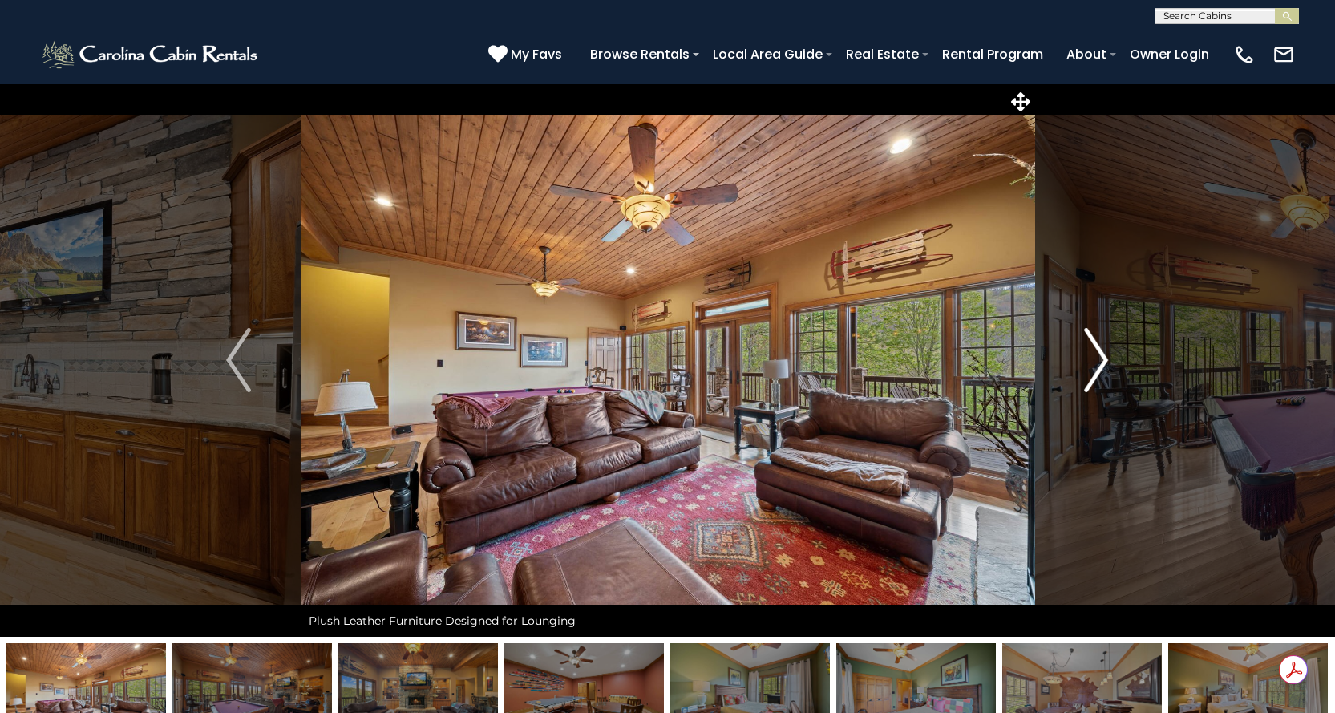
click at [1096, 363] on img "Next" at bounding box center [1096, 360] width 24 height 64
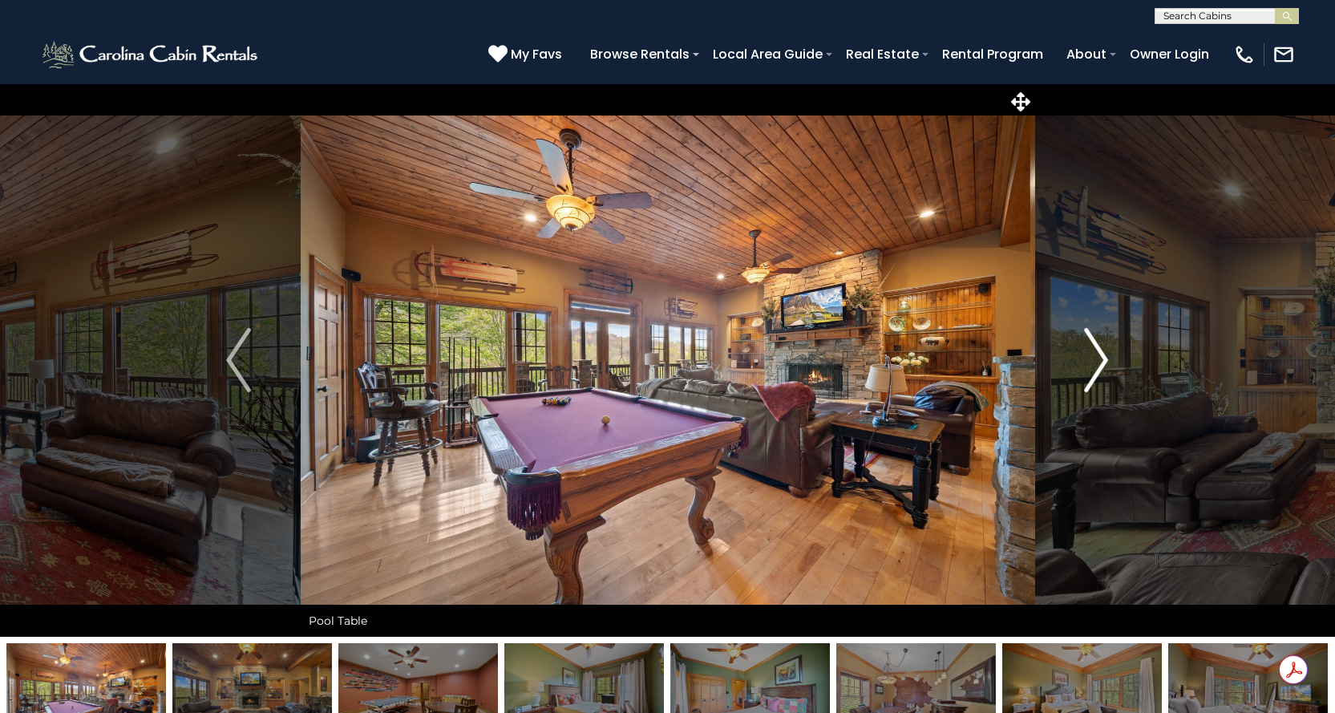
click at [1096, 363] on img "Next" at bounding box center [1096, 360] width 24 height 64
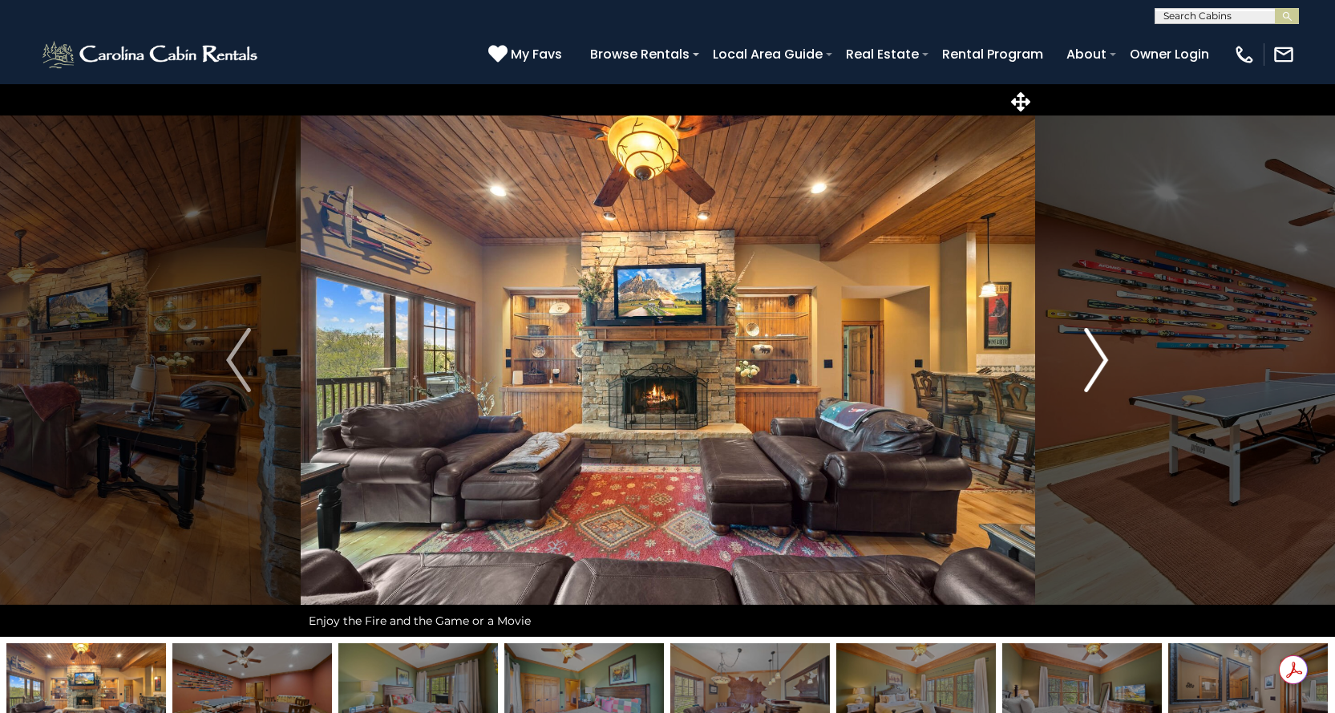
click at [1096, 363] on img "Next" at bounding box center [1096, 360] width 24 height 64
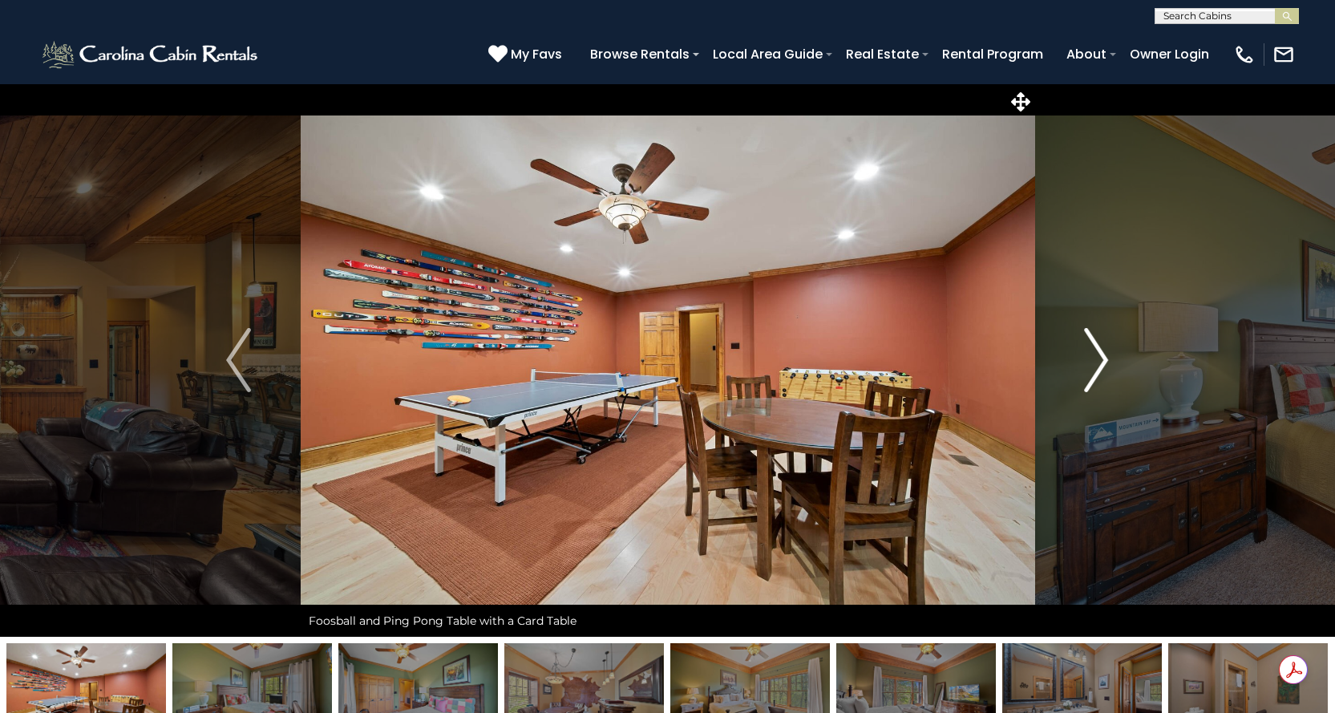
click at [1096, 363] on img "Next" at bounding box center [1096, 360] width 24 height 64
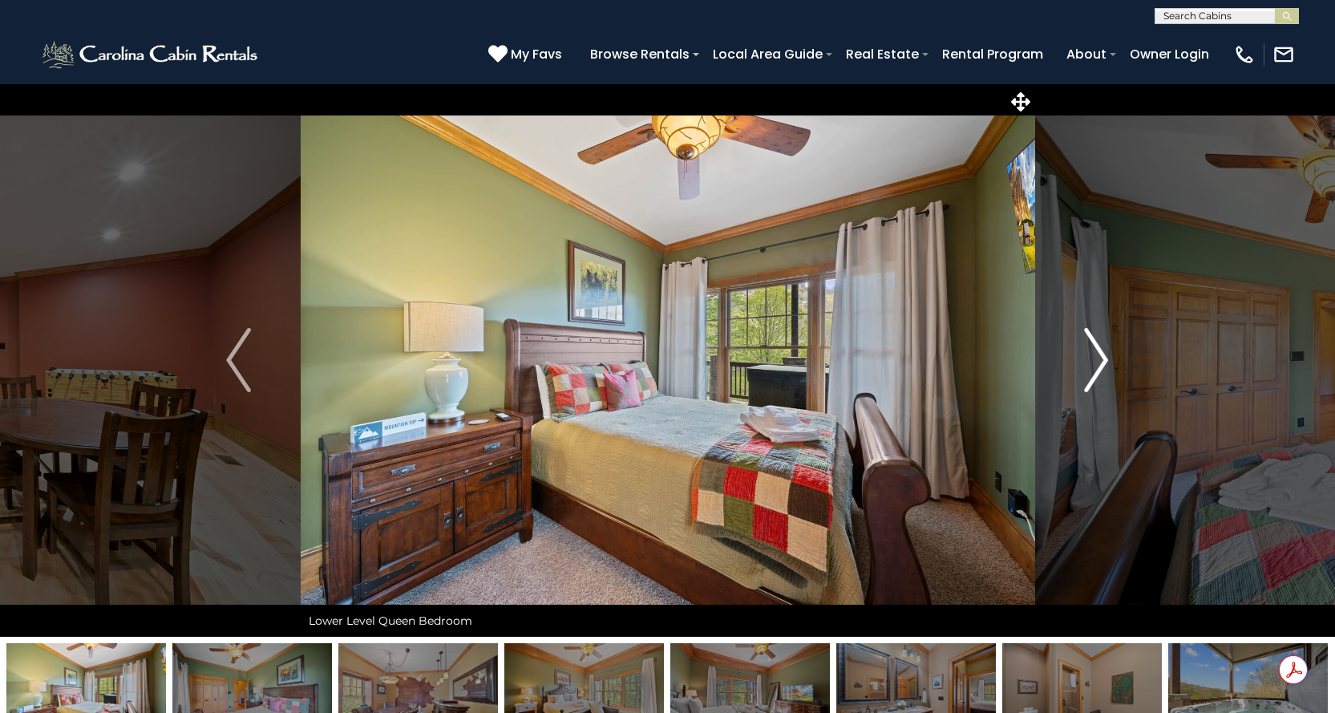
click at [1096, 363] on img "Next" at bounding box center [1096, 360] width 24 height 64
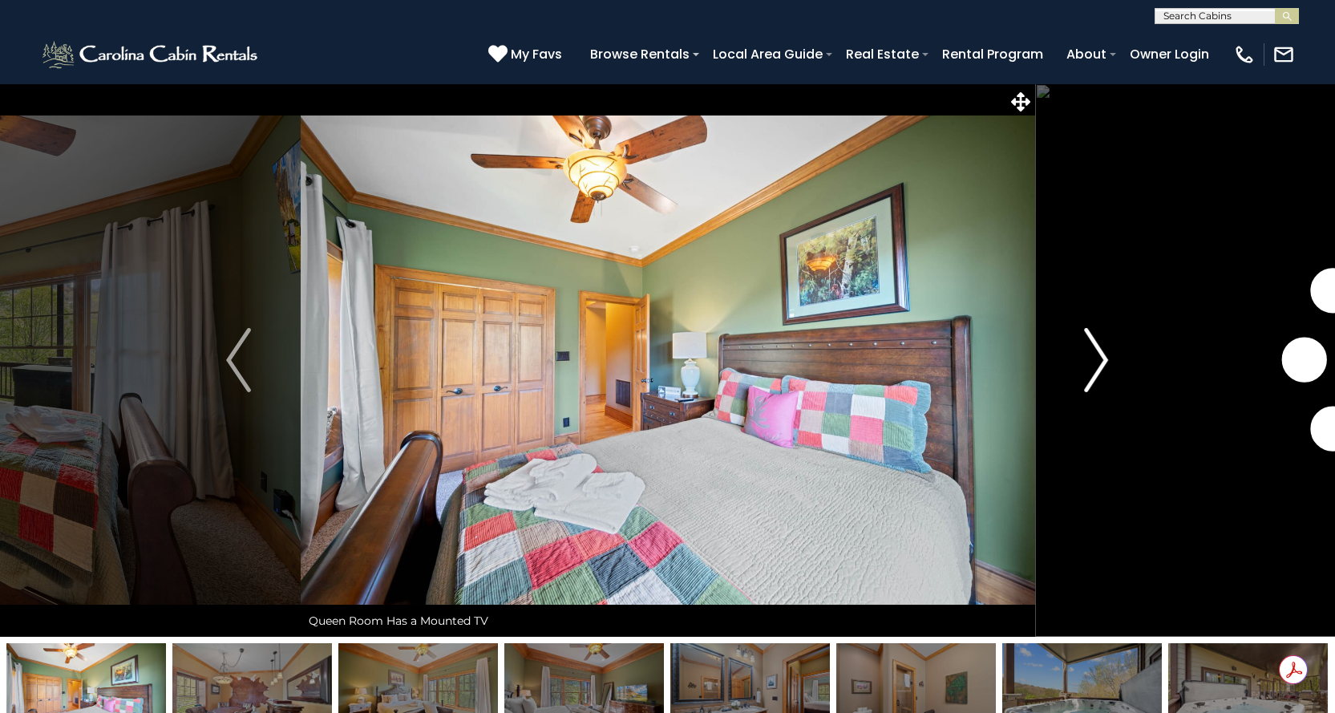
click at [1096, 363] on img "Next" at bounding box center [1096, 360] width 24 height 64
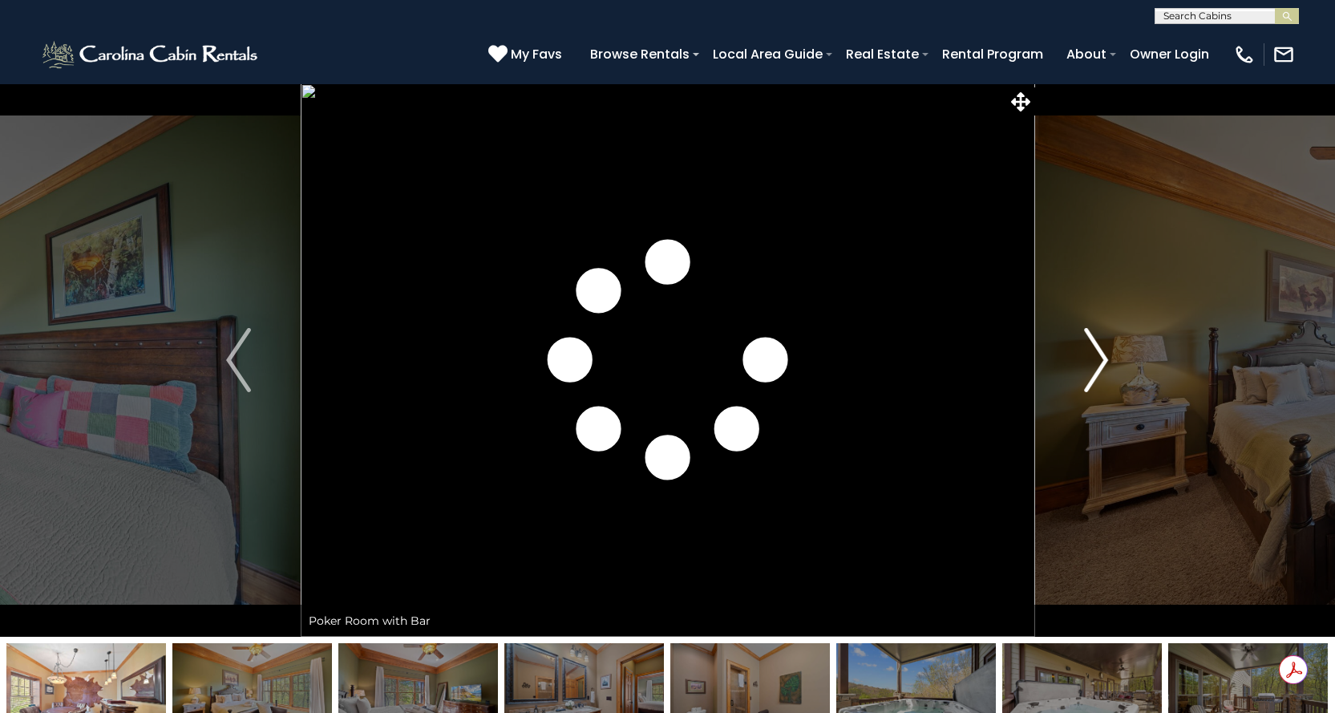
click at [1096, 363] on img "Next" at bounding box center [1096, 360] width 24 height 64
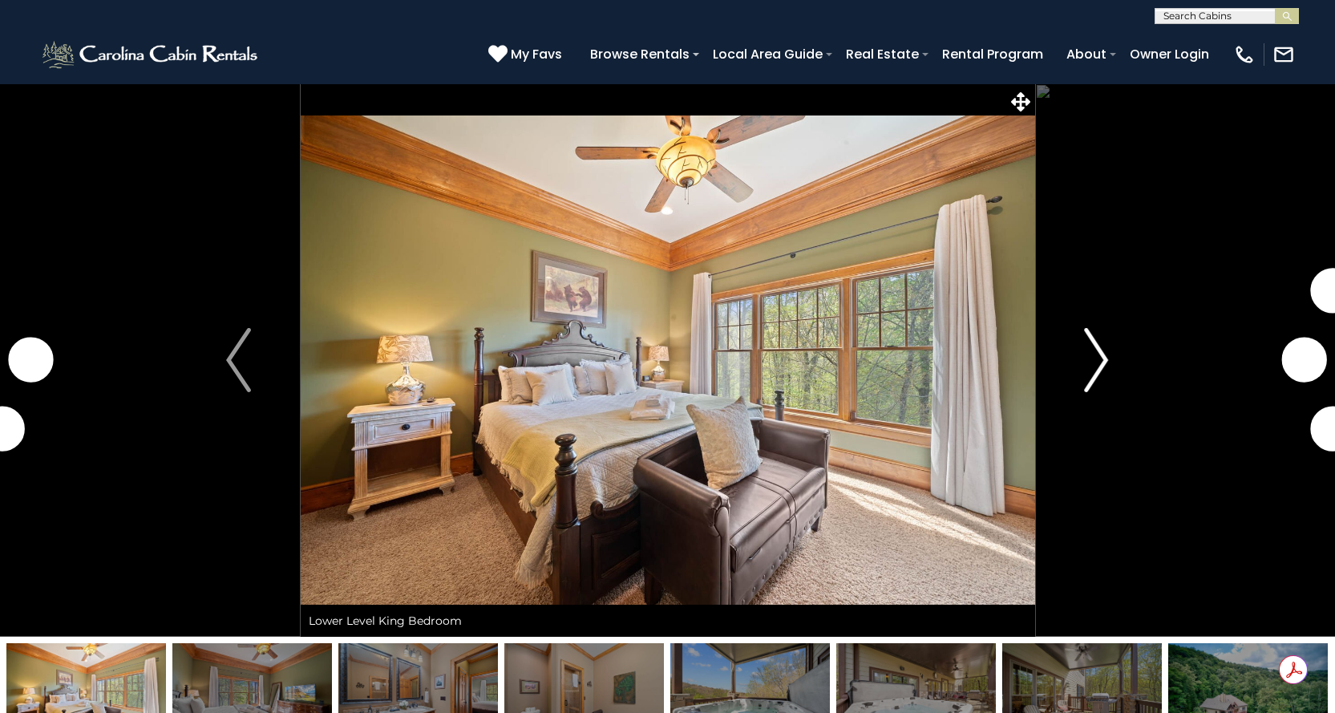
click at [1096, 363] on img "Next" at bounding box center [1096, 360] width 24 height 64
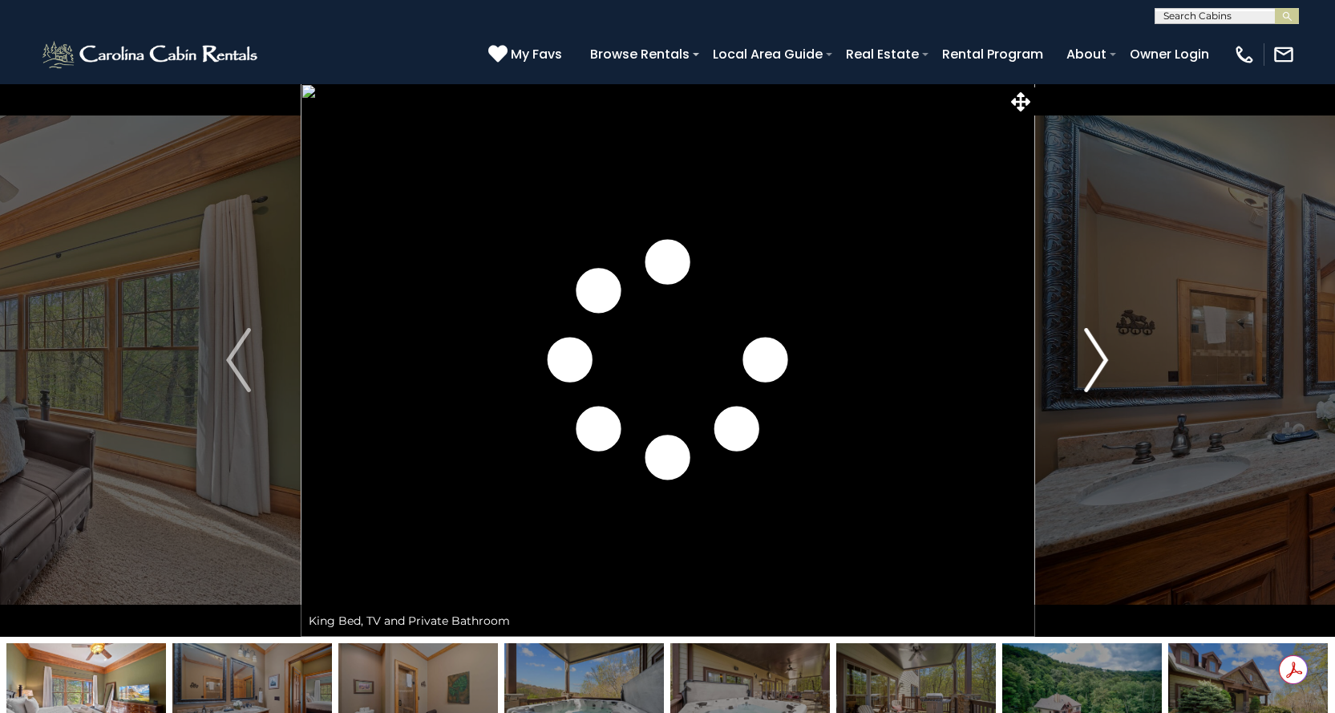
click at [1096, 363] on img "Next" at bounding box center [1096, 360] width 24 height 64
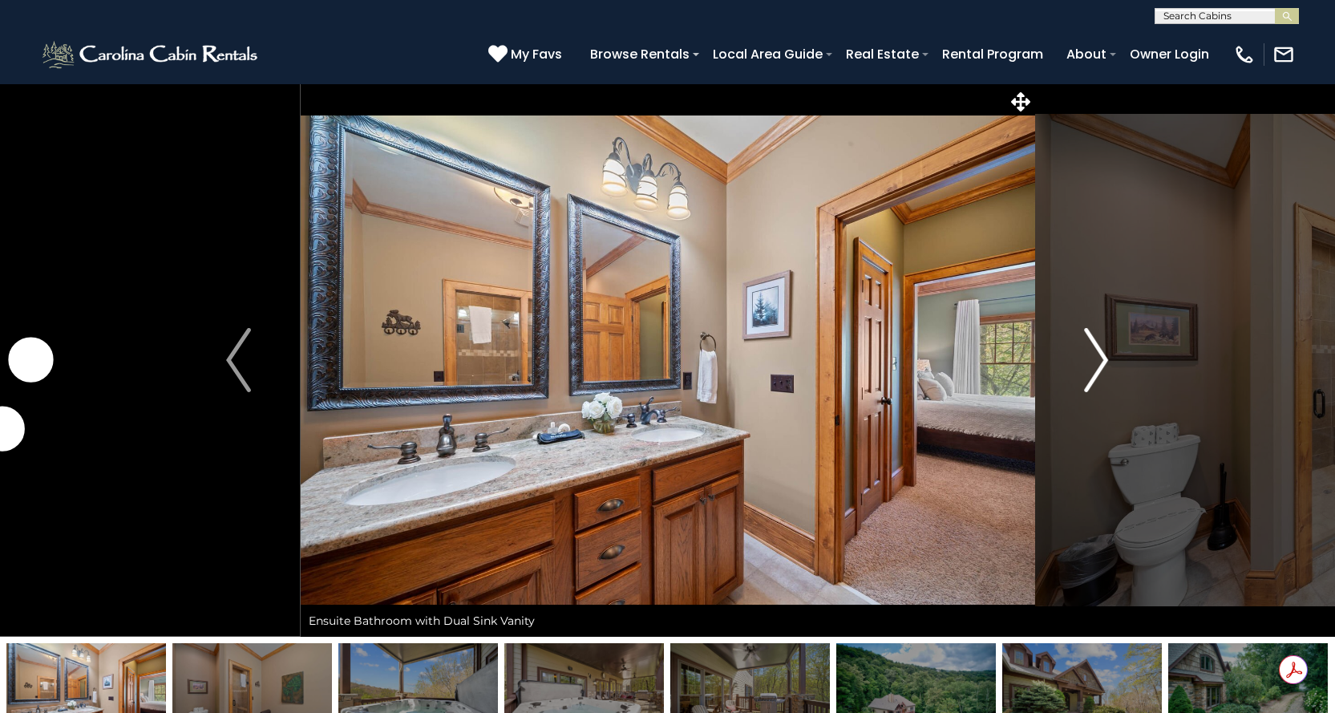
click at [1096, 363] on img "Next" at bounding box center [1096, 360] width 24 height 64
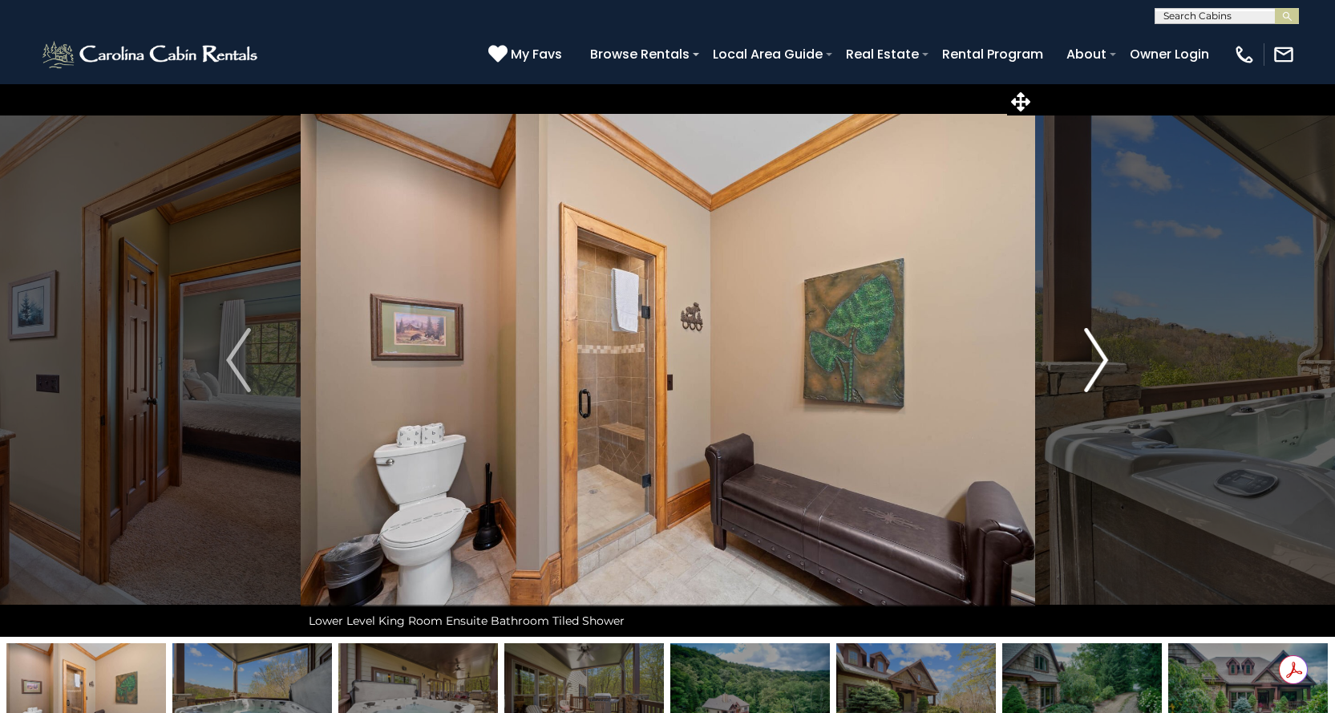
click at [1096, 363] on img "Next" at bounding box center [1096, 360] width 24 height 64
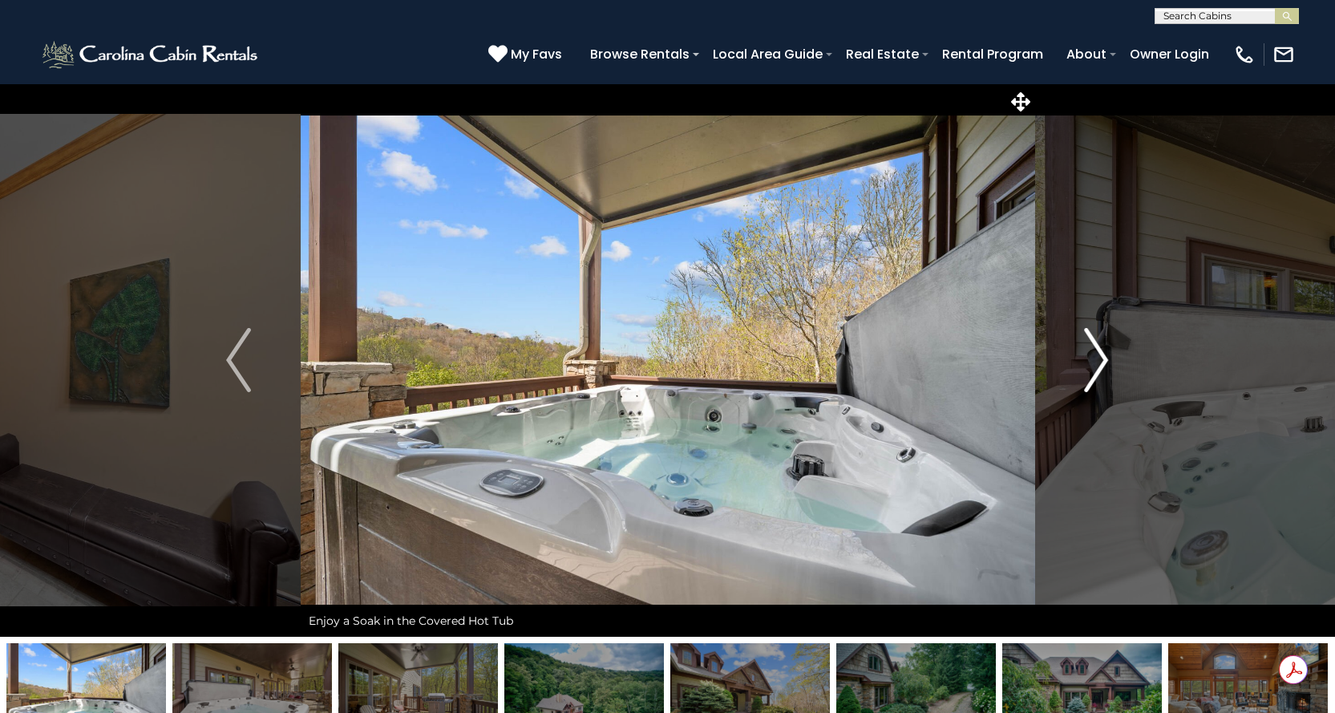
click at [1096, 363] on img "Next" at bounding box center [1096, 360] width 24 height 64
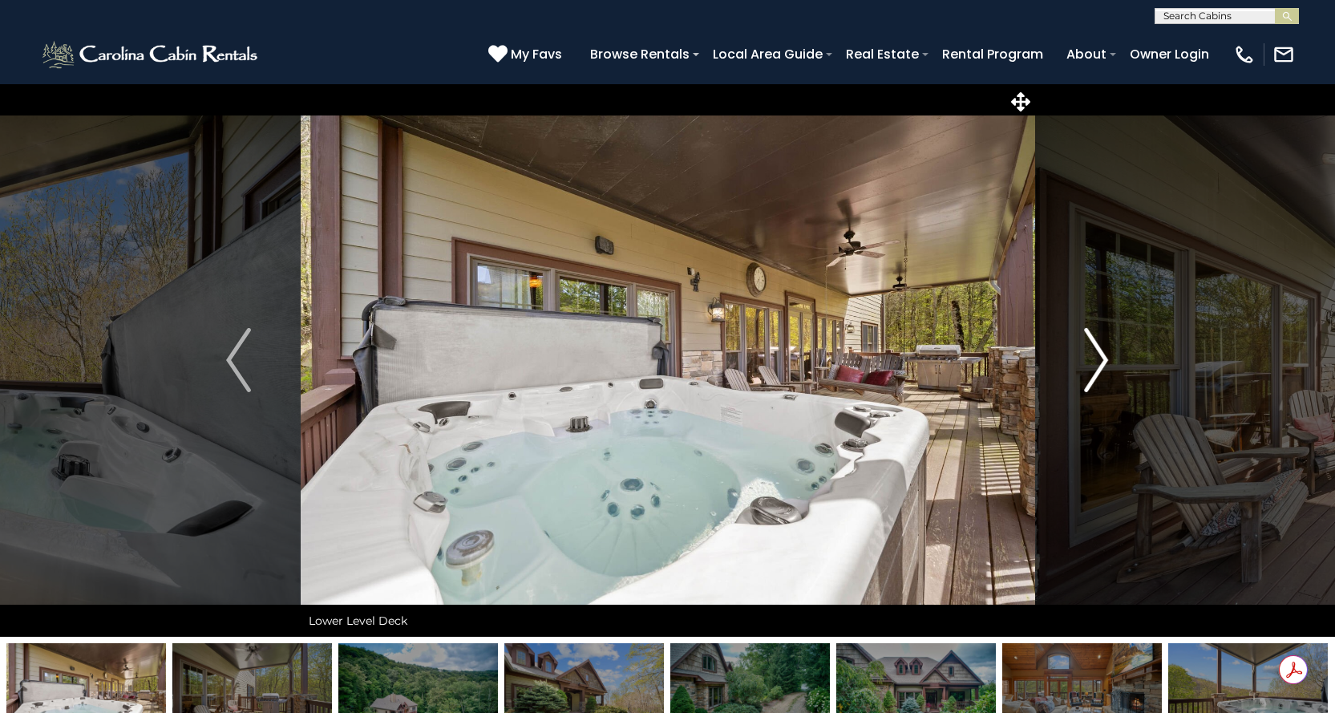
click at [1096, 363] on img "Next" at bounding box center [1096, 360] width 24 height 64
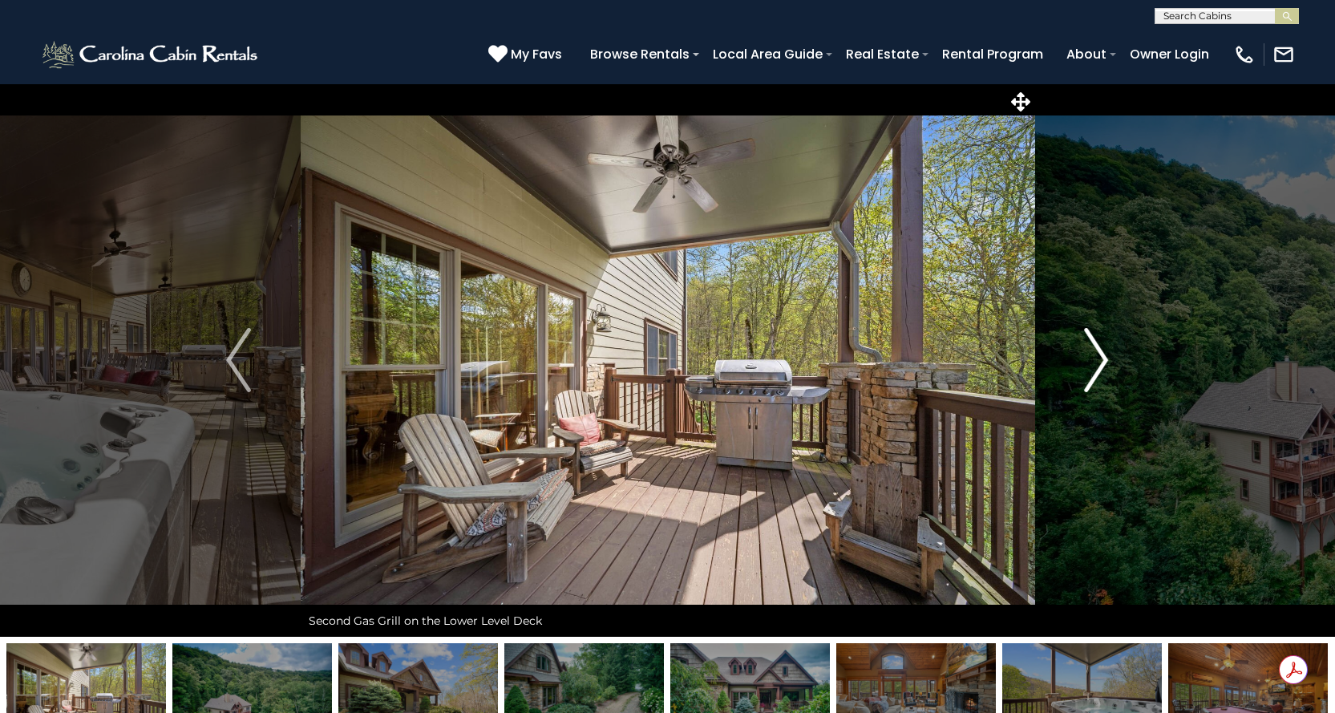
click at [1096, 363] on img "Next" at bounding box center [1096, 360] width 24 height 64
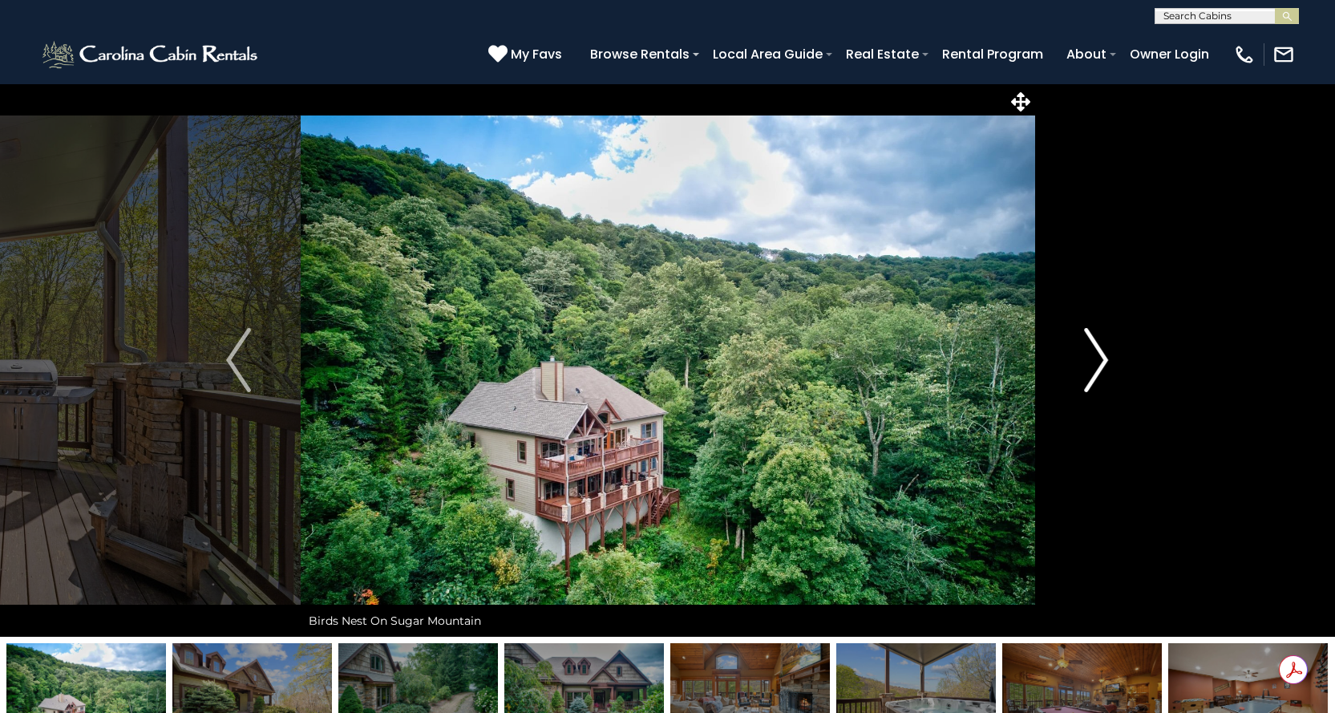
click at [1097, 360] on img "Next" at bounding box center [1096, 360] width 24 height 64
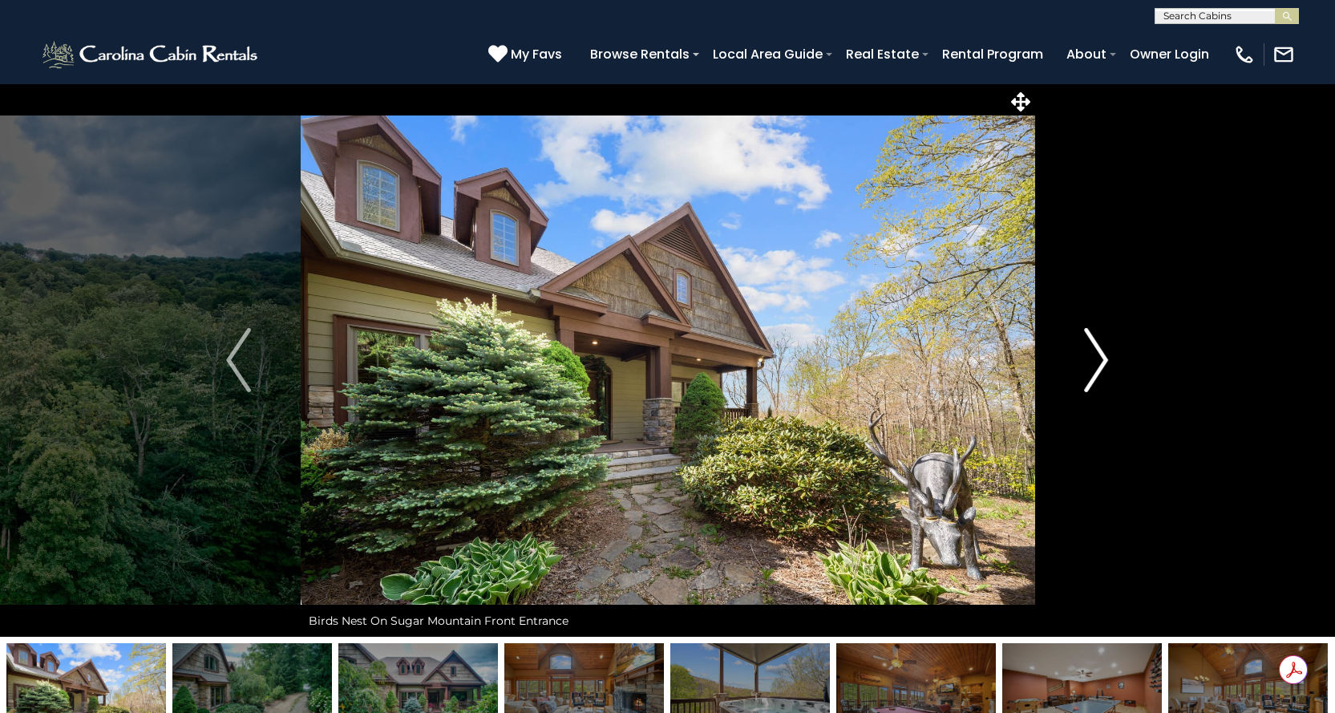
click at [1097, 360] on img "Next" at bounding box center [1096, 360] width 24 height 64
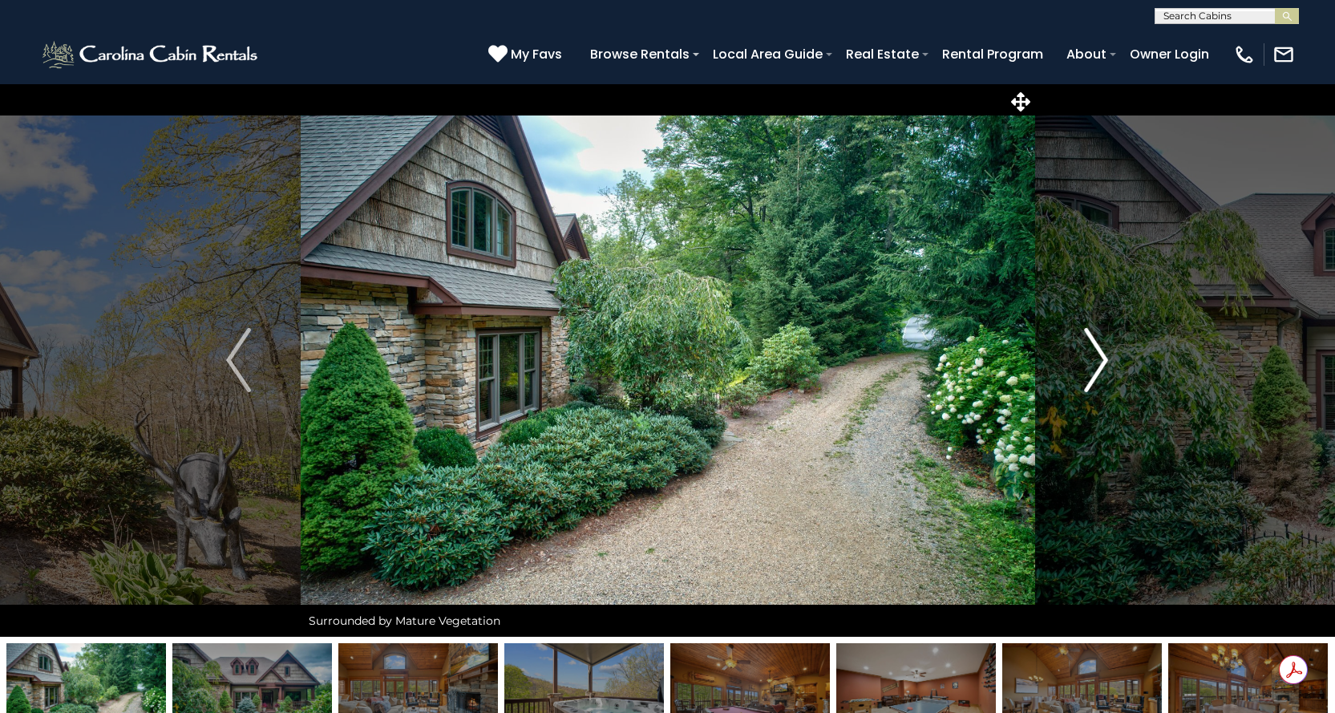
click at [1097, 360] on img "Next" at bounding box center [1096, 360] width 24 height 64
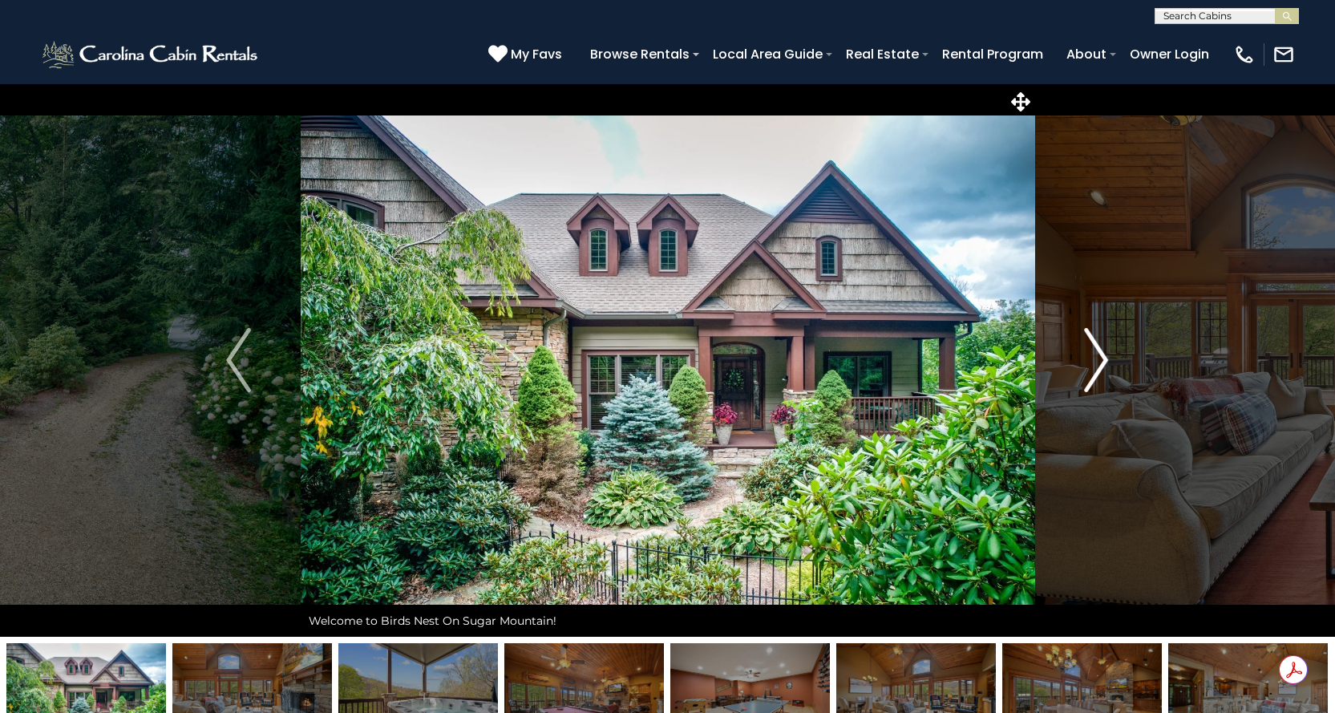
click at [1097, 360] on img "Next" at bounding box center [1096, 360] width 24 height 64
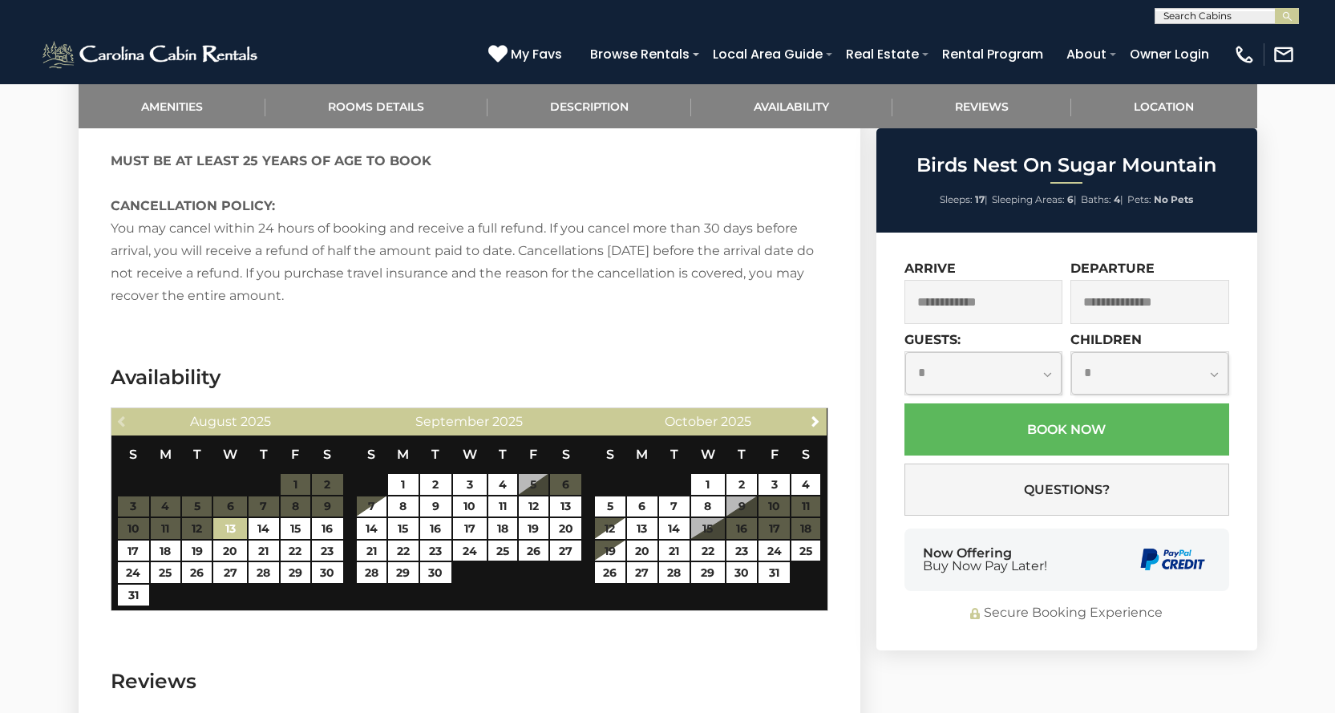
scroll to position [3128, 0]
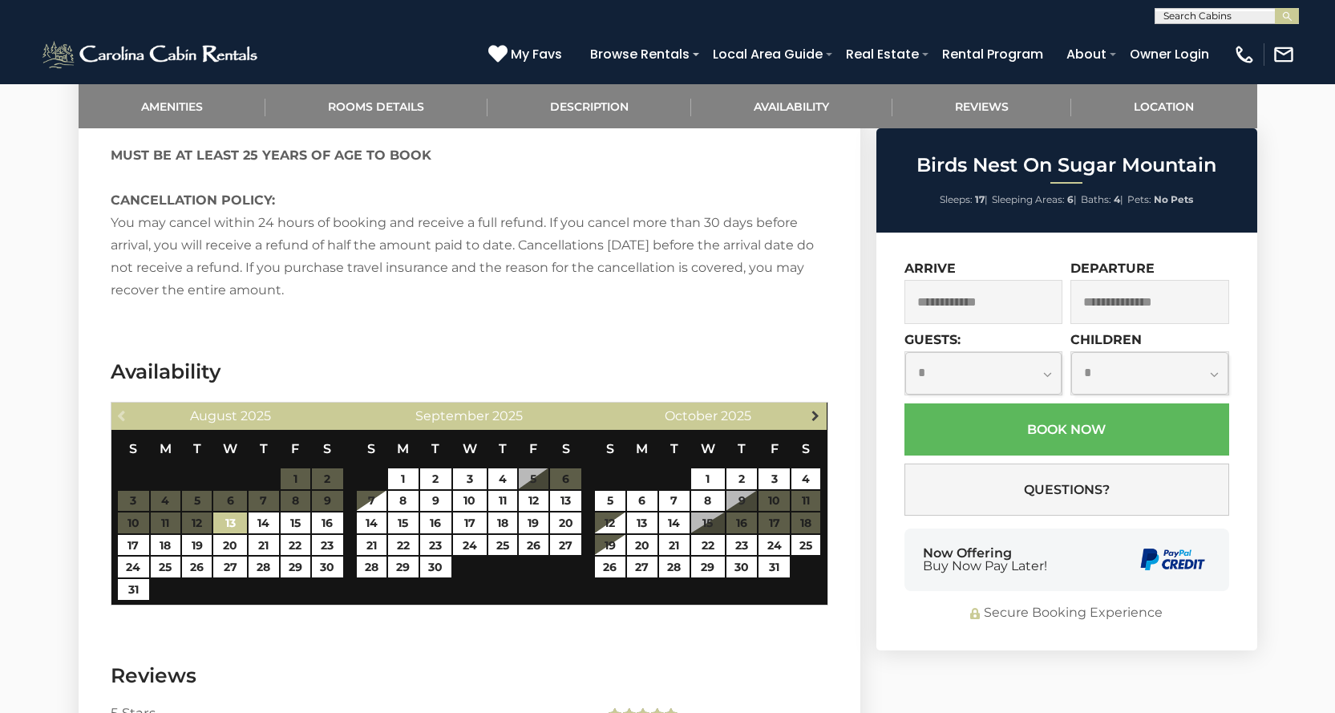
click at [815, 409] on span "Next" at bounding box center [815, 415] width 13 height 13
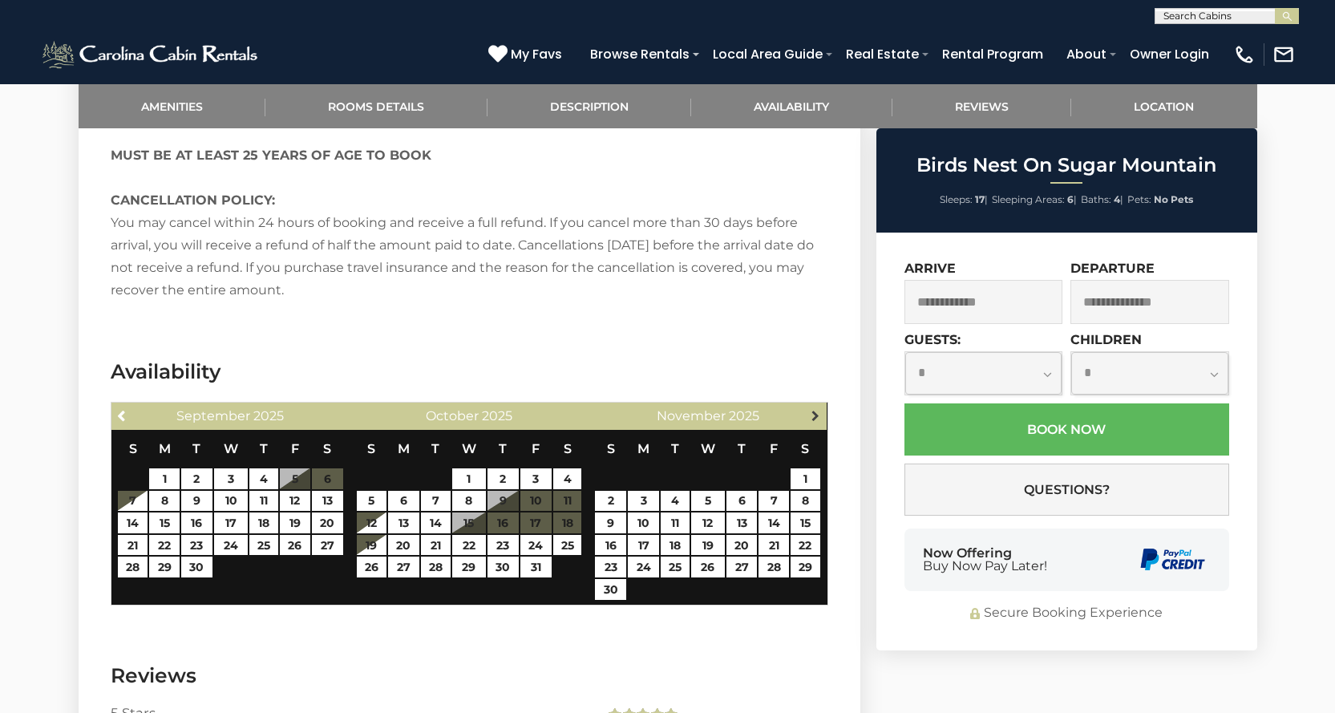
click at [814, 409] on span "Next" at bounding box center [815, 415] width 13 height 13
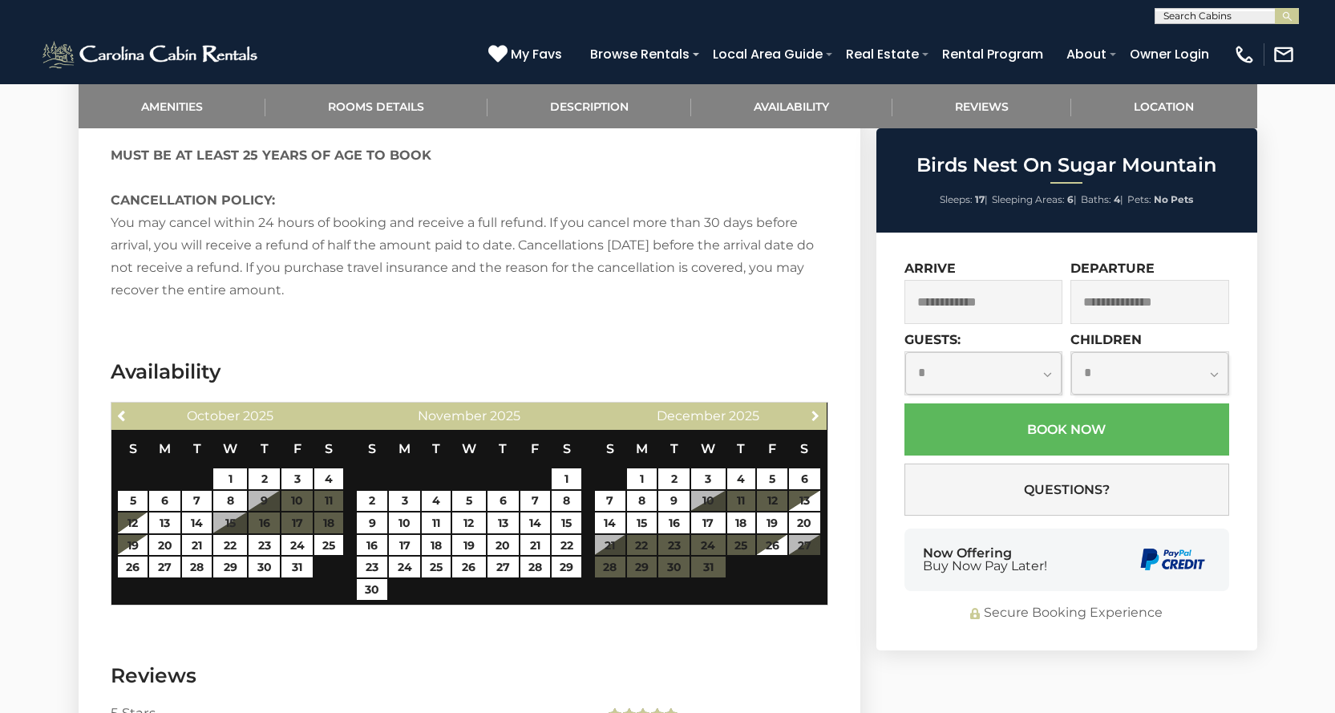
click at [814, 409] on span "Next" at bounding box center [815, 415] width 13 height 13
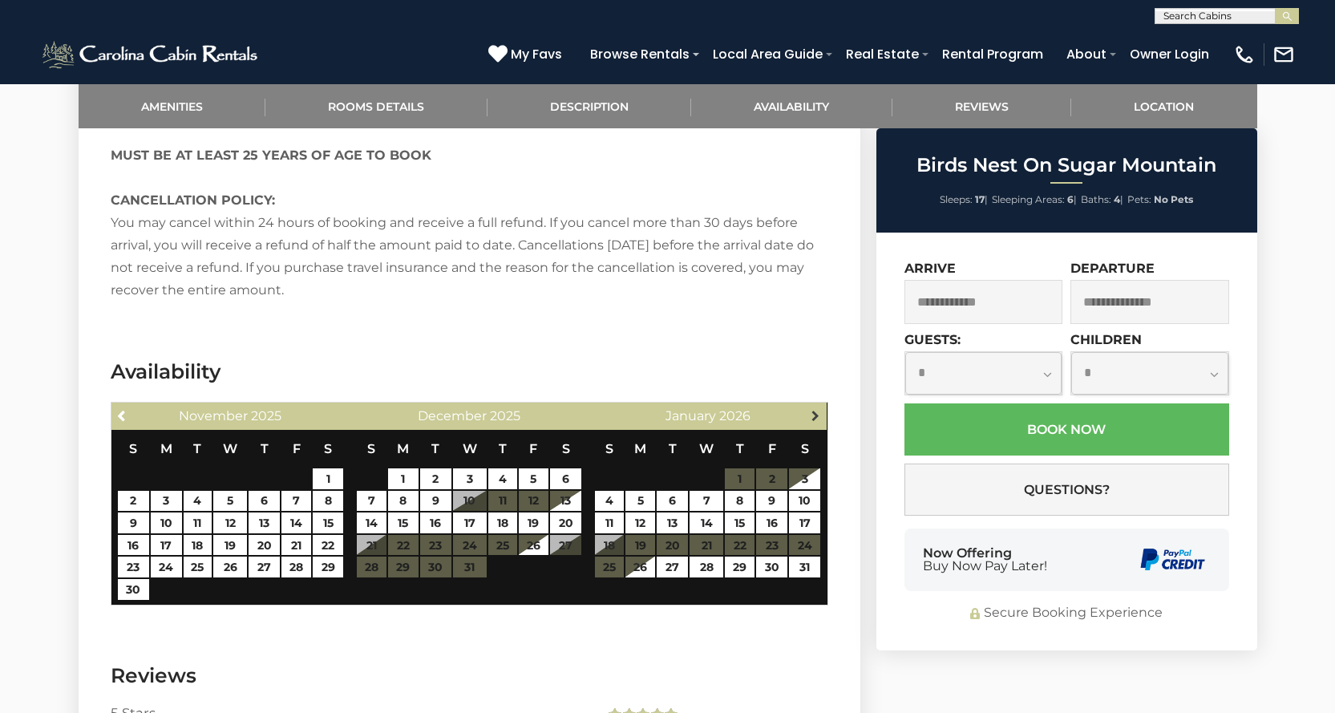
click at [814, 409] on span "Next" at bounding box center [815, 415] width 13 height 13
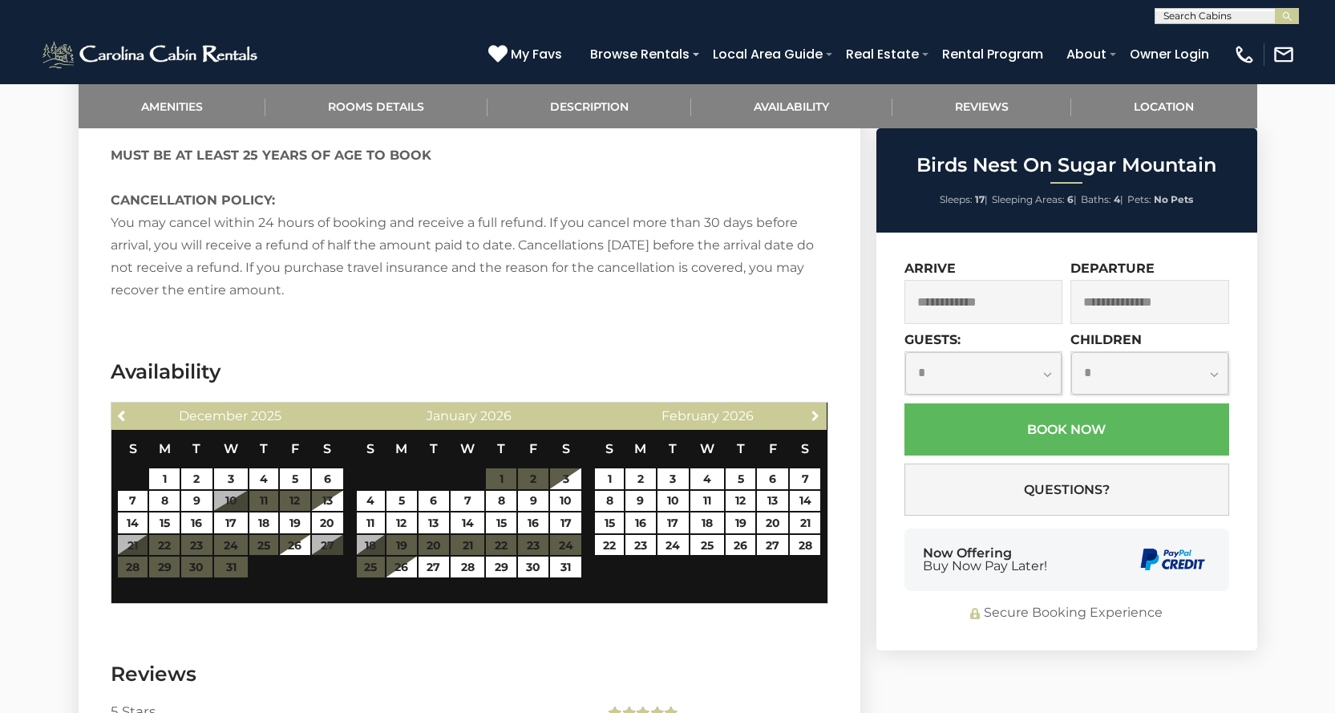
click at [814, 409] on span "Next" at bounding box center [815, 415] width 13 height 13
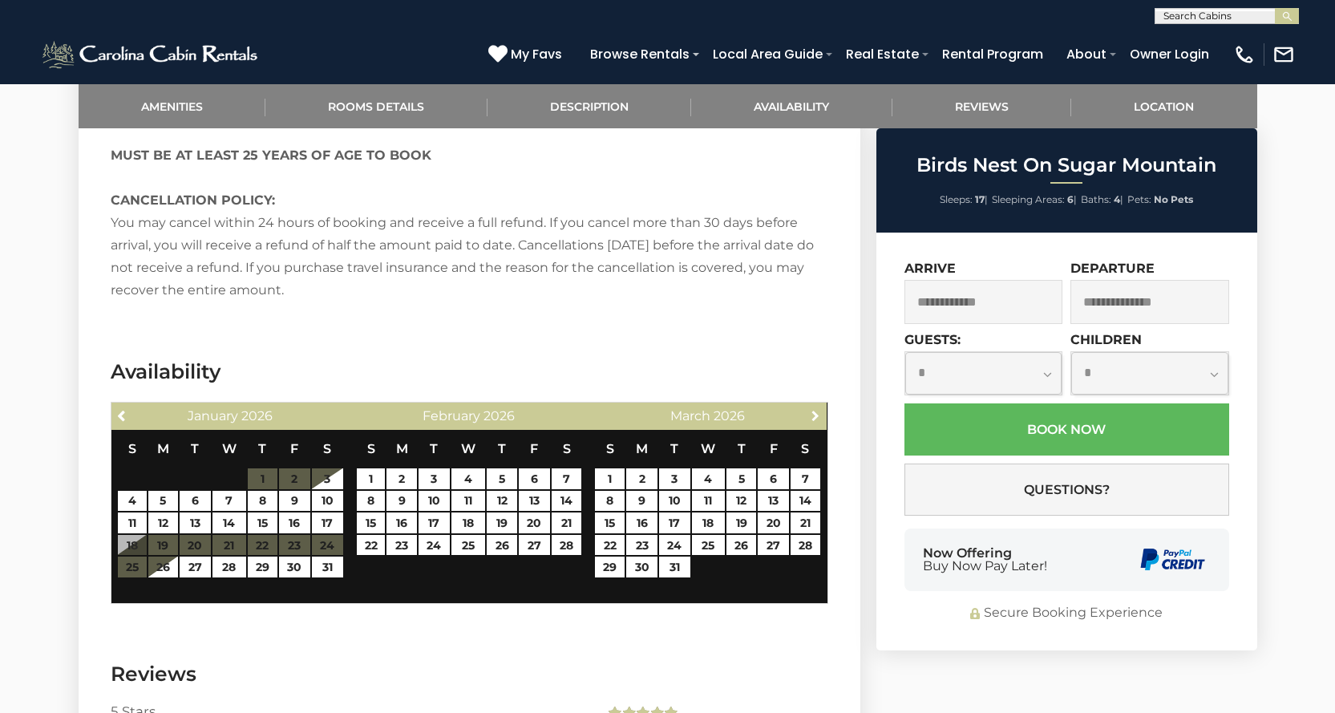
click at [814, 409] on span "Next" at bounding box center [815, 415] width 13 height 13
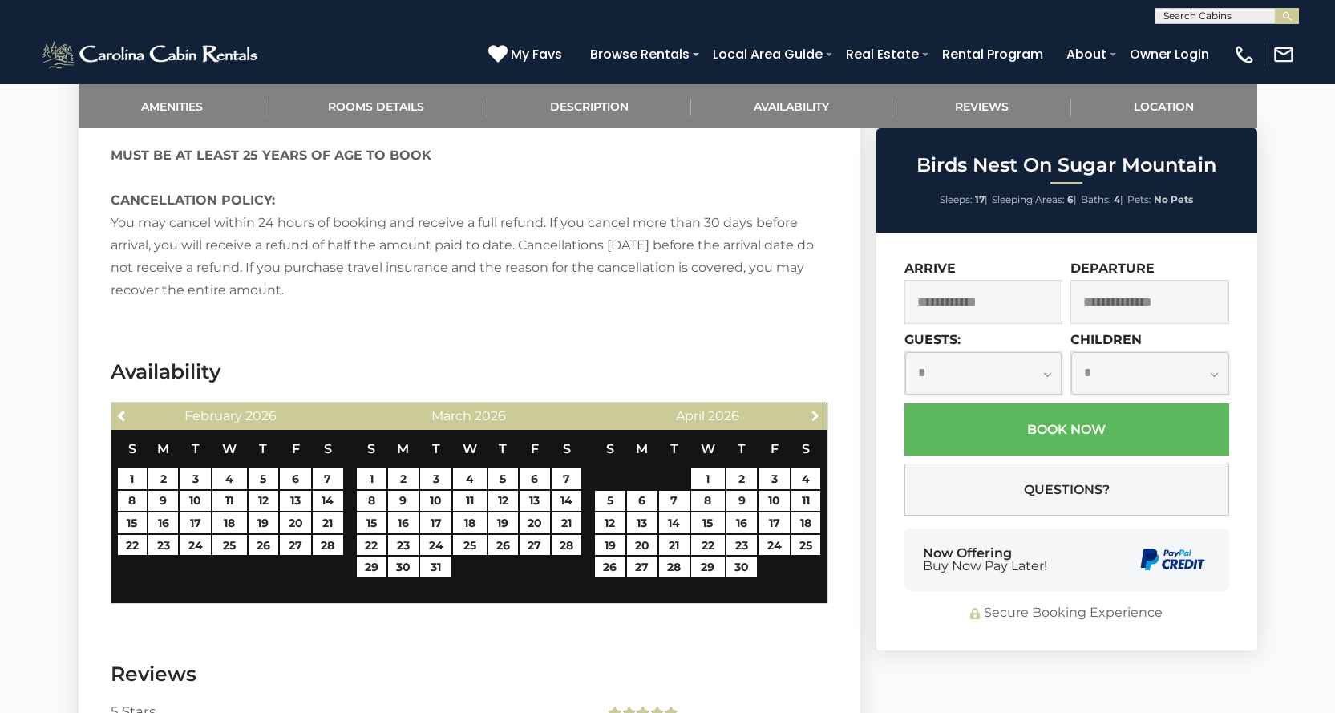
click at [814, 409] on span "Next" at bounding box center [815, 415] width 13 height 13
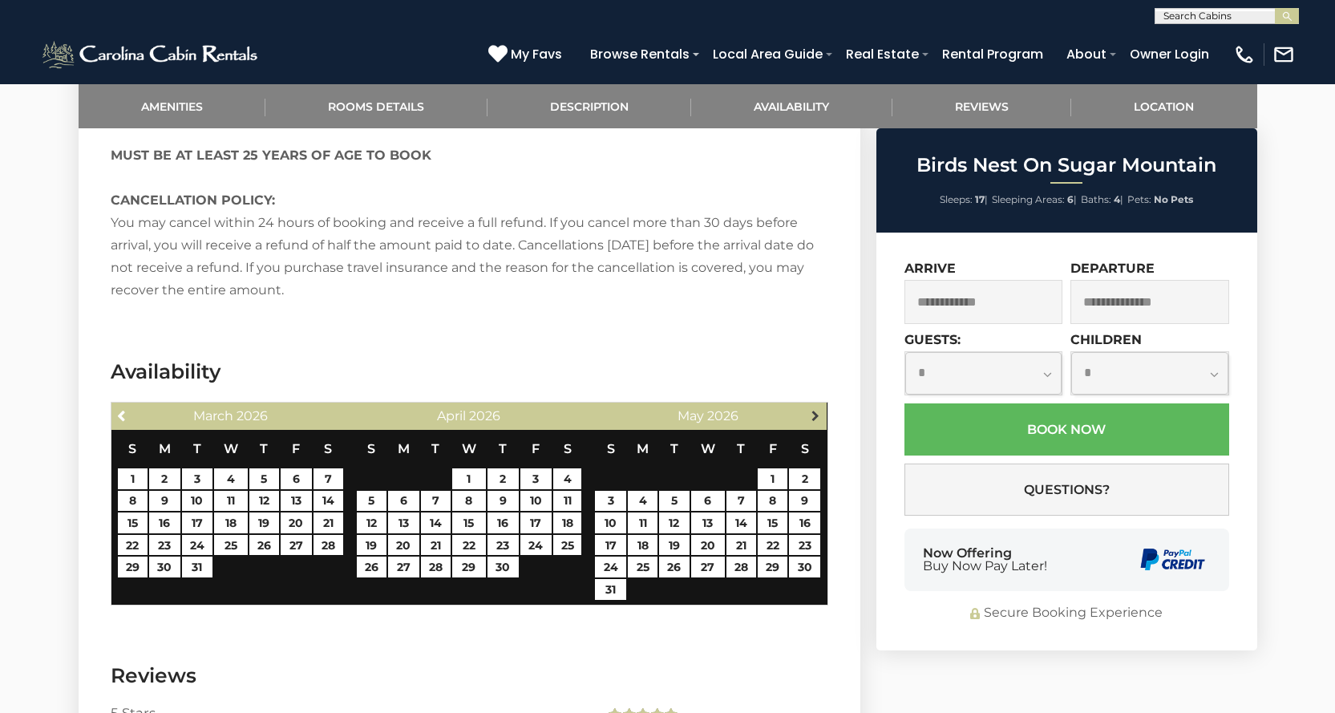
click at [813, 409] on span "Next" at bounding box center [815, 415] width 13 height 13
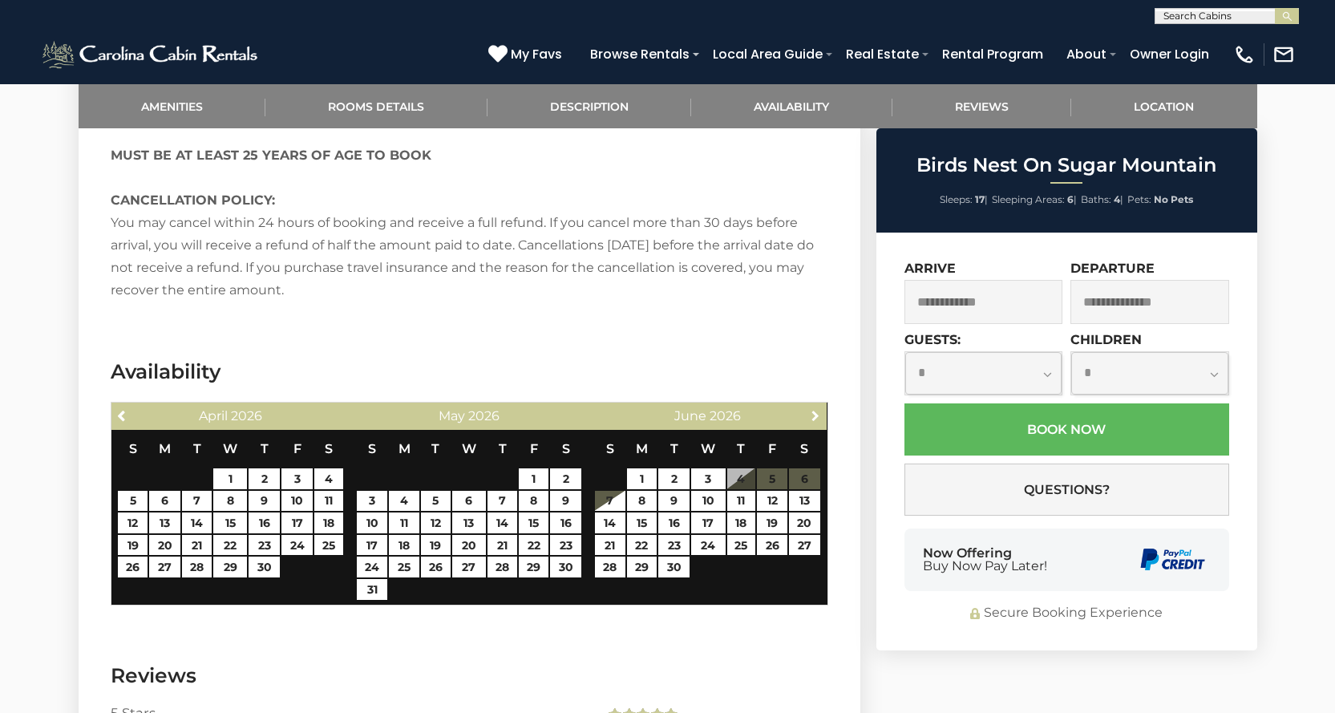
click at [813, 409] on span "Next" at bounding box center [815, 415] width 13 height 13
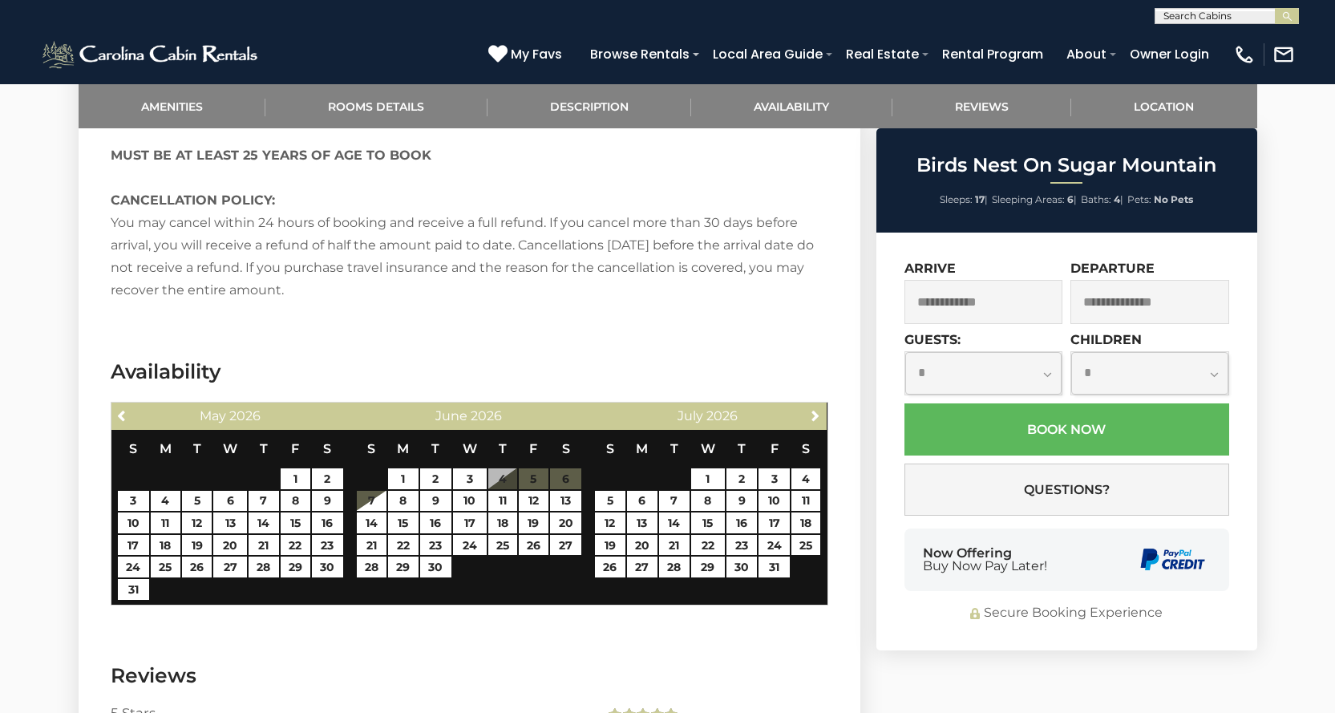
click at [970, 304] on input "text" at bounding box center [984, 302] width 159 height 44
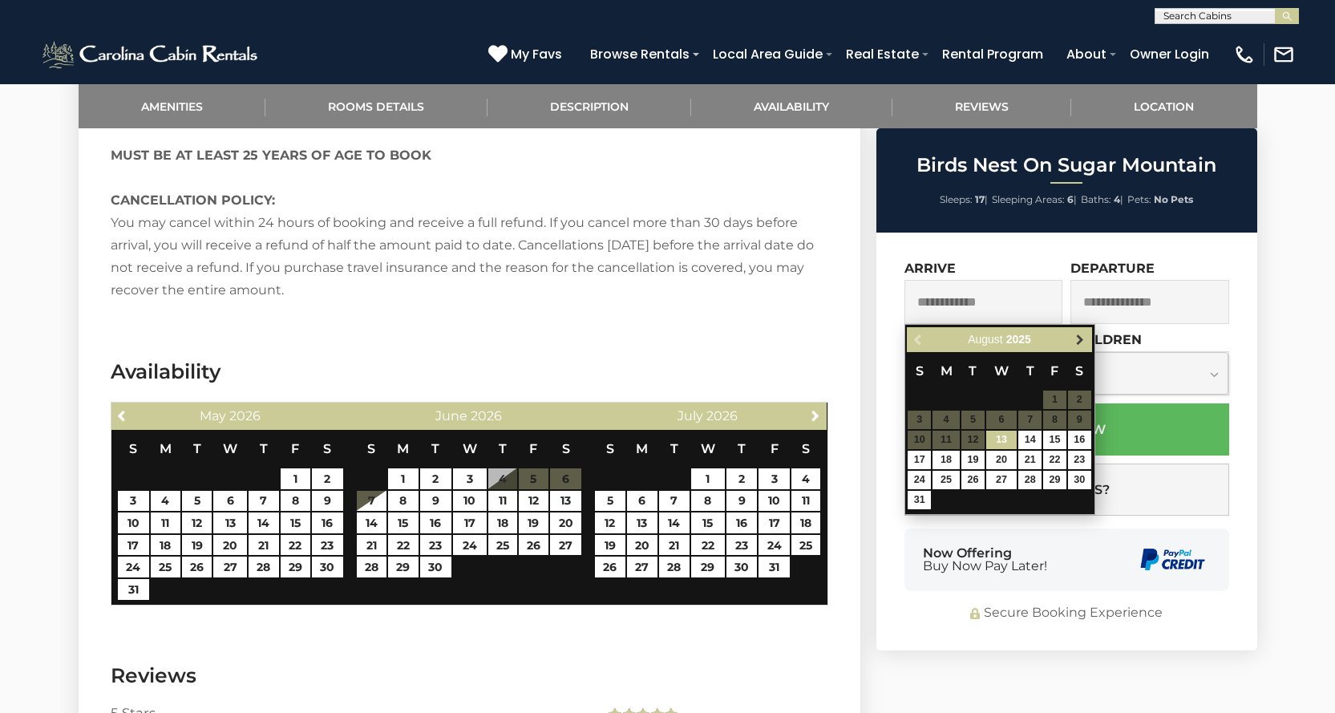
click at [1075, 334] on span "Next" at bounding box center [1080, 340] width 13 height 13
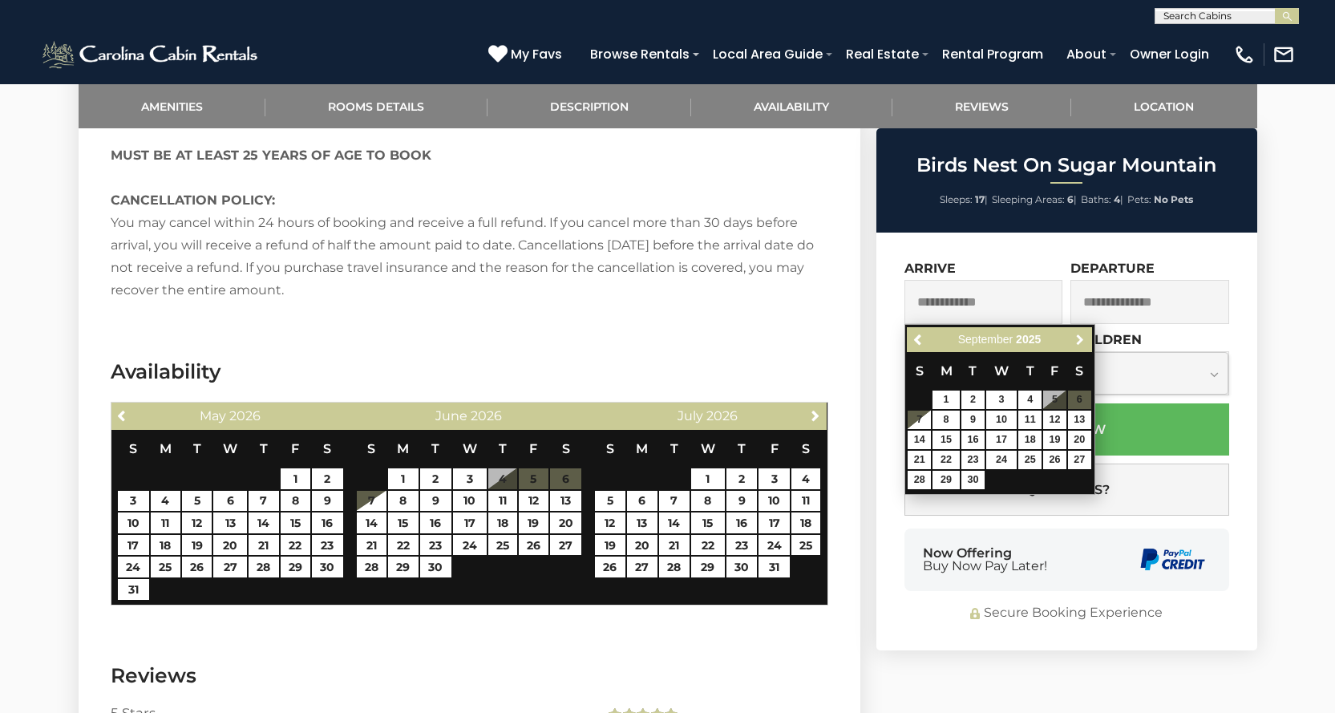
click at [1075, 334] on span "Next" at bounding box center [1080, 340] width 13 height 13
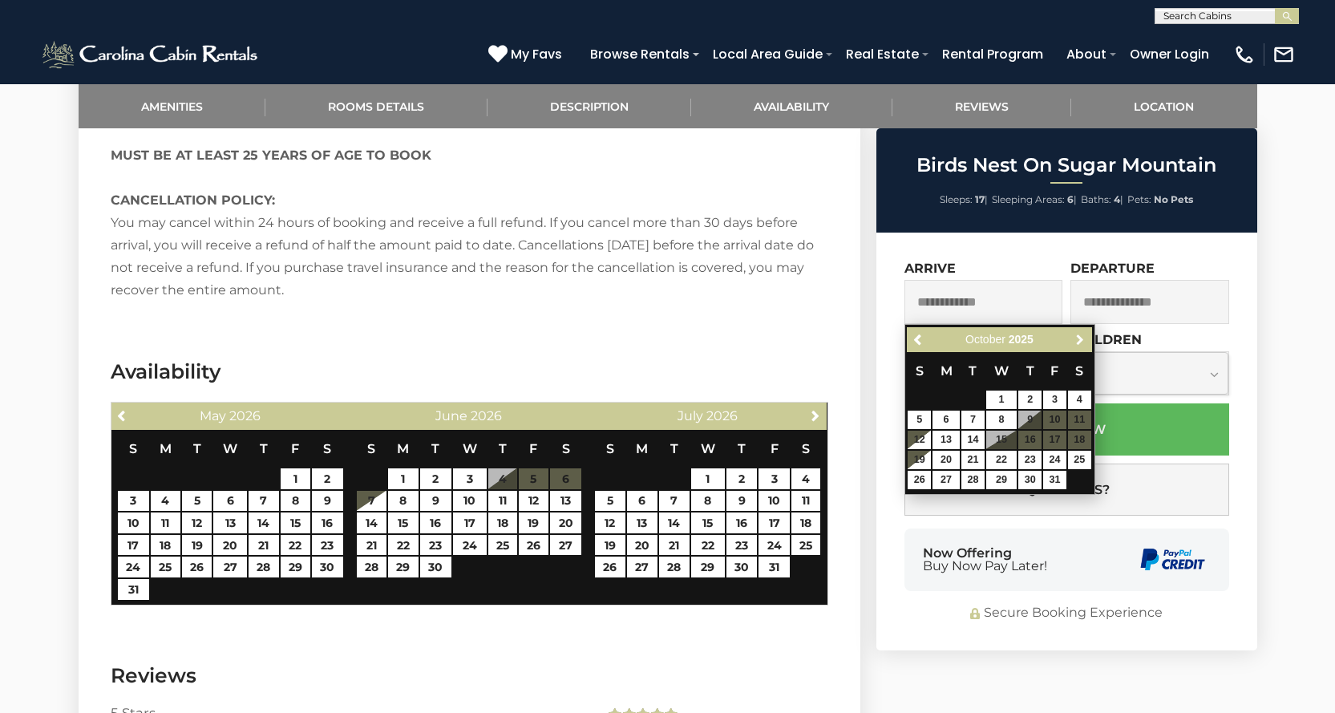
click at [1075, 334] on span "Next" at bounding box center [1080, 340] width 13 height 13
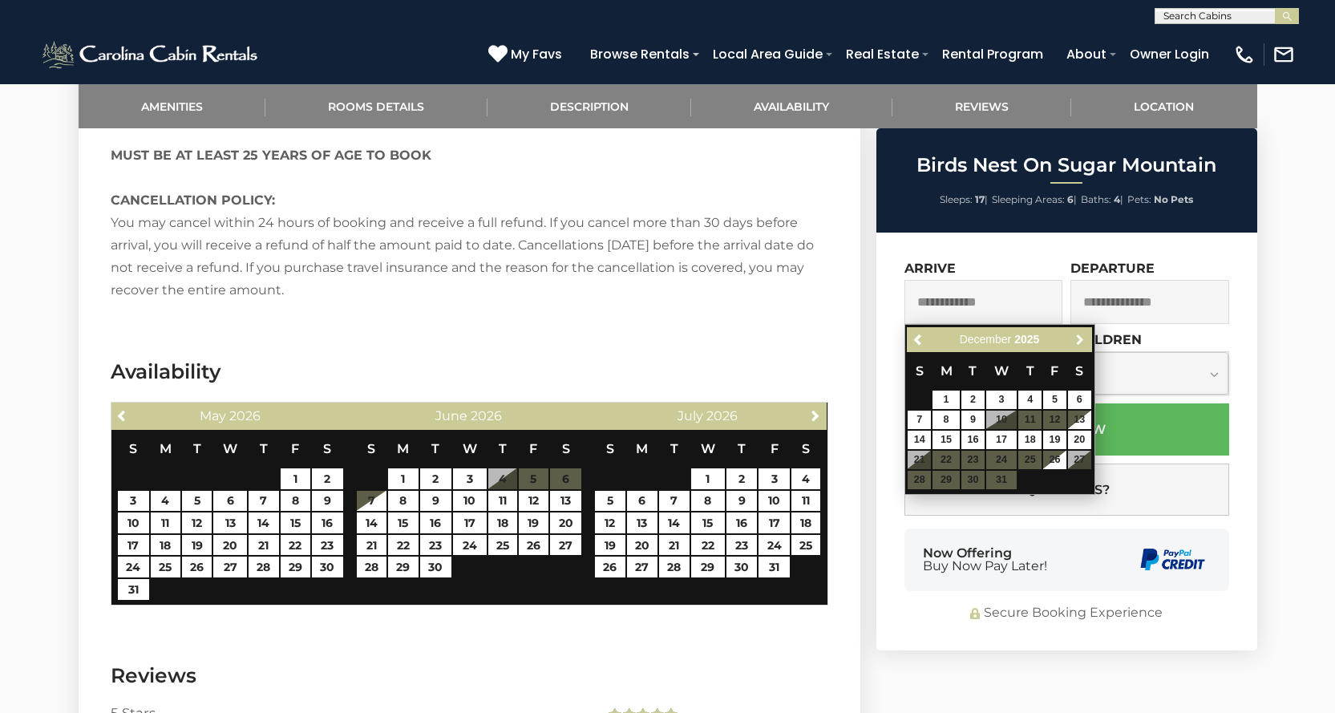
click at [1075, 334] on span "Next" at bounding box center [1080, 340] width 13 height 13
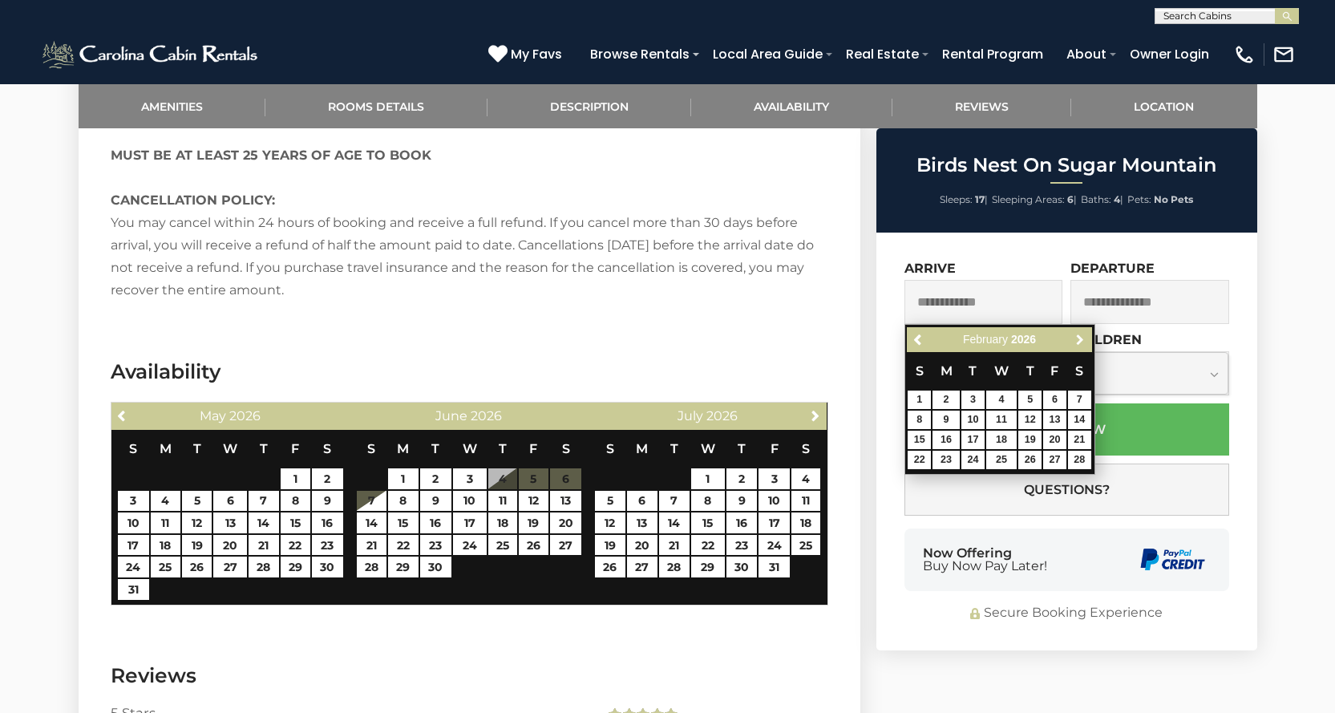
click at [1075, 334] on span "Next" at bounding box center [1080, 340] width 13 height 13
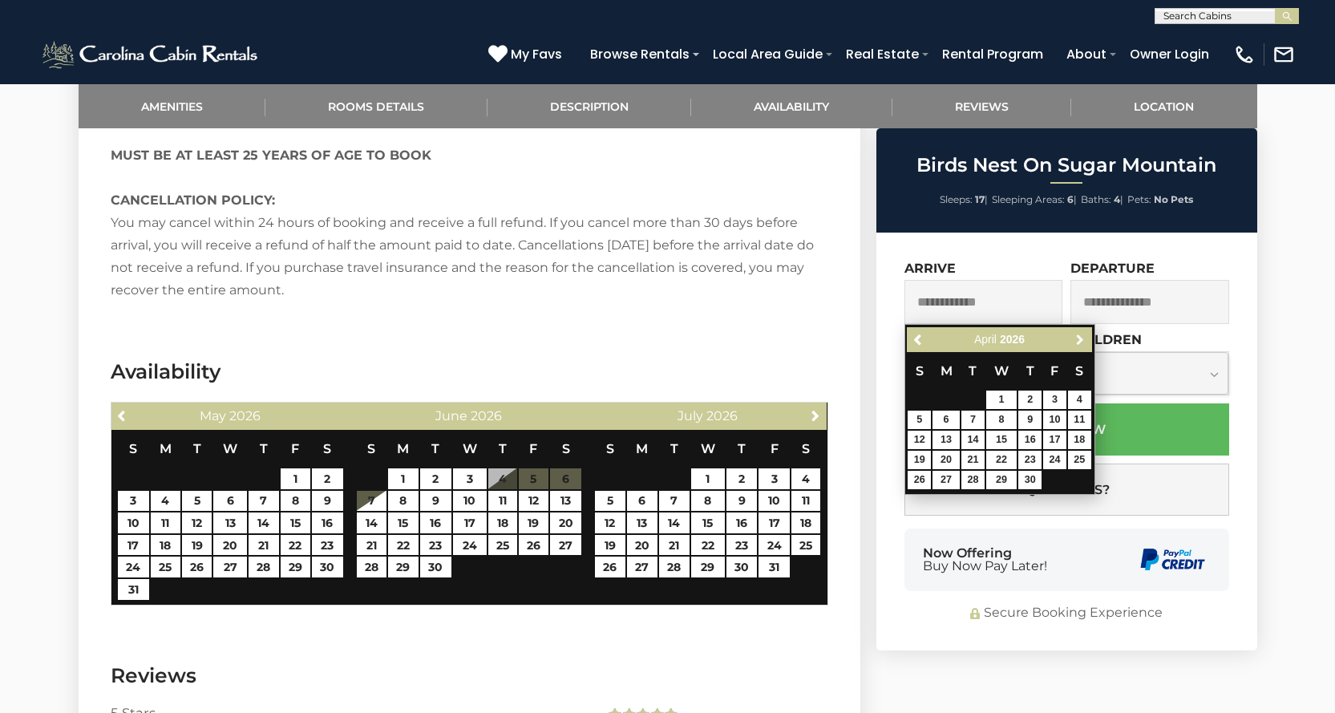
click at [1075, 334] on span "Next" at bounding box center [1080, 340] width 13 height 13
click at [1079, 419] on link "11" at bounding box center [1079, 420] width 23 height 18
type input "**********"
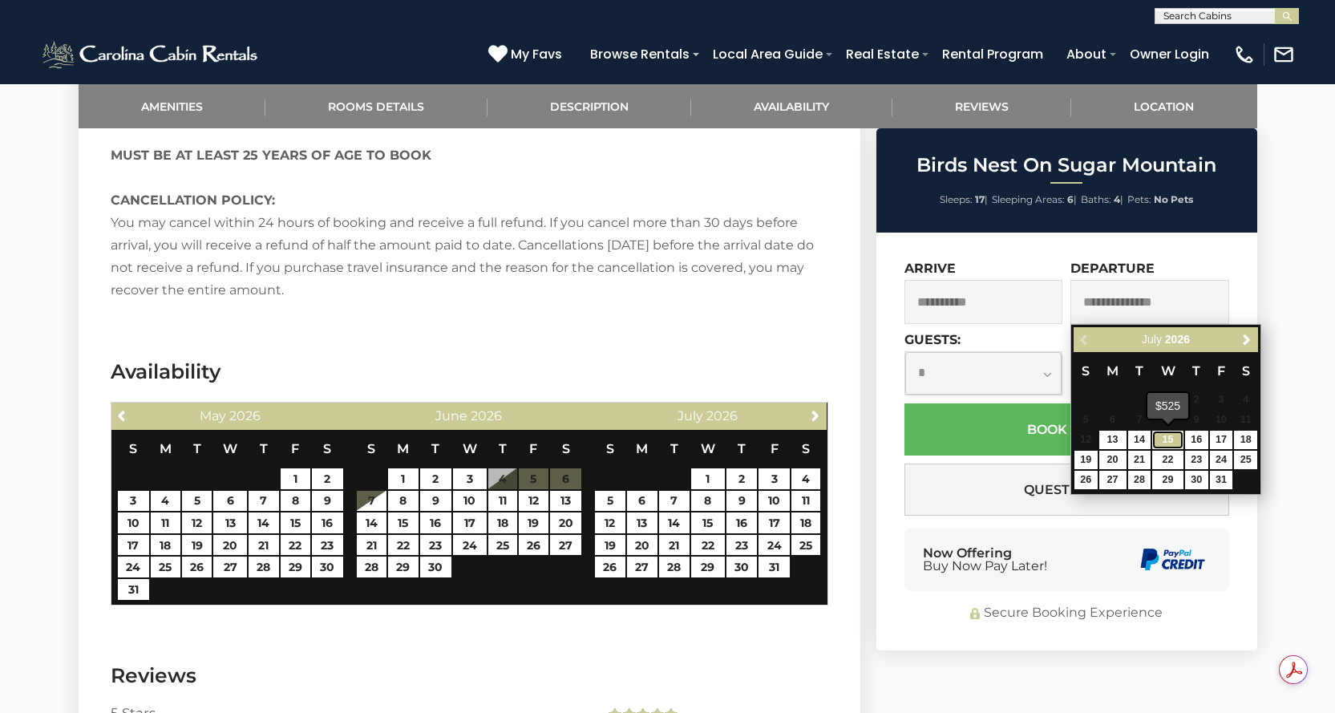
click at [1169, 442] on link "15" at bounding box center [1167, 440] width 30 height 18
type input "**********"
